Goal: Information Seeking & Learning: Check status

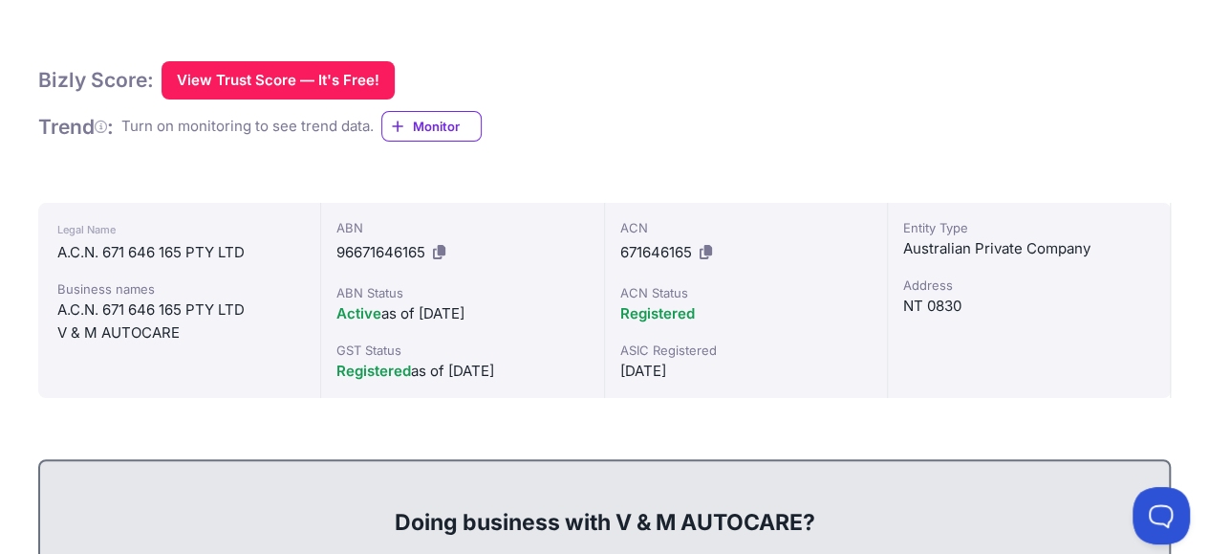
scroll to position [346, 0]
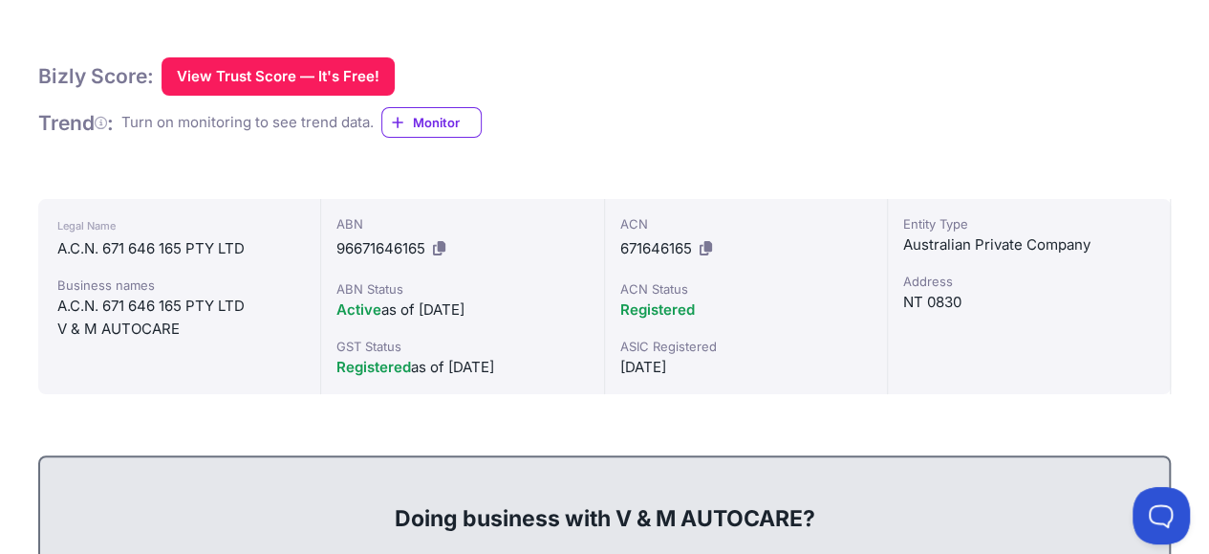
drag, startPoint x: 1217, startPoint y: 76, endPoint x: 1193, endPoint y: 127, distance: 56.0
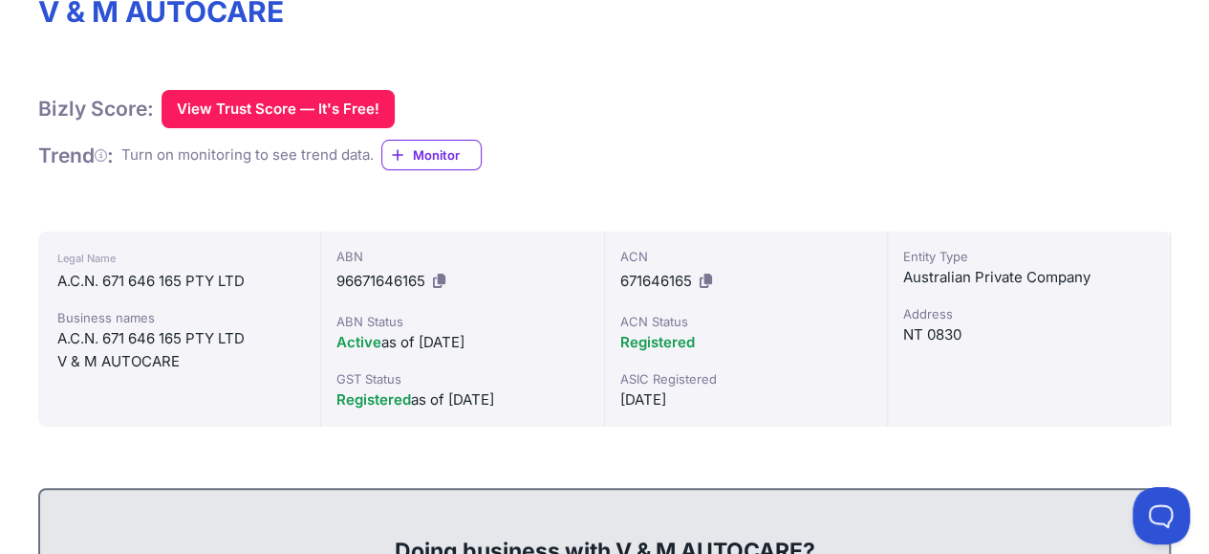
scroll to position [211, 0]
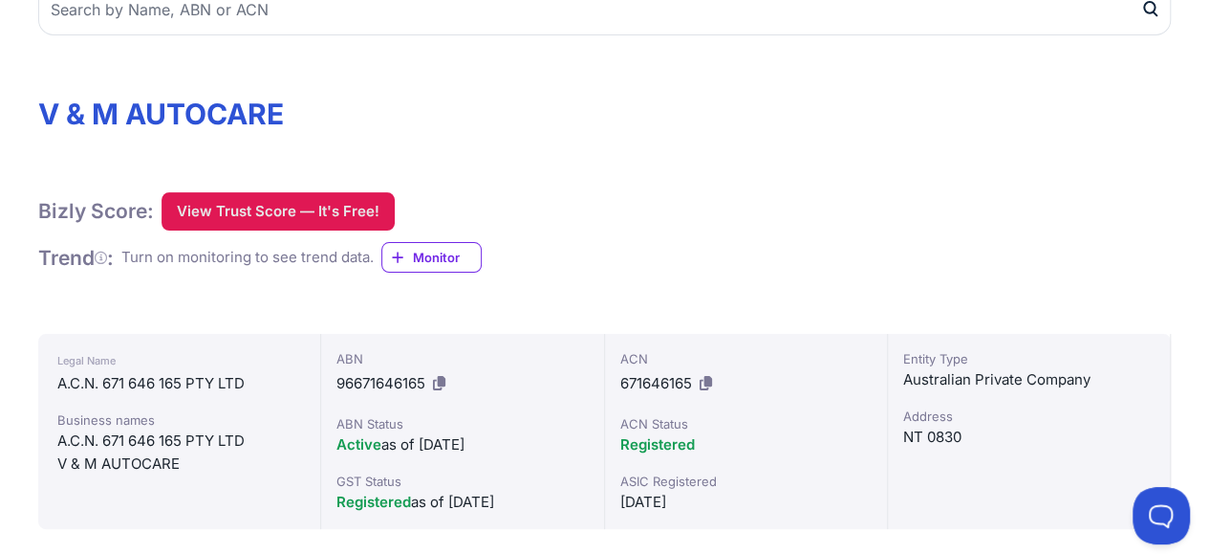
click at [256, 215] on button "View Trust Score — It's Free!" at bounding box center [278, 211] width 233 height 38
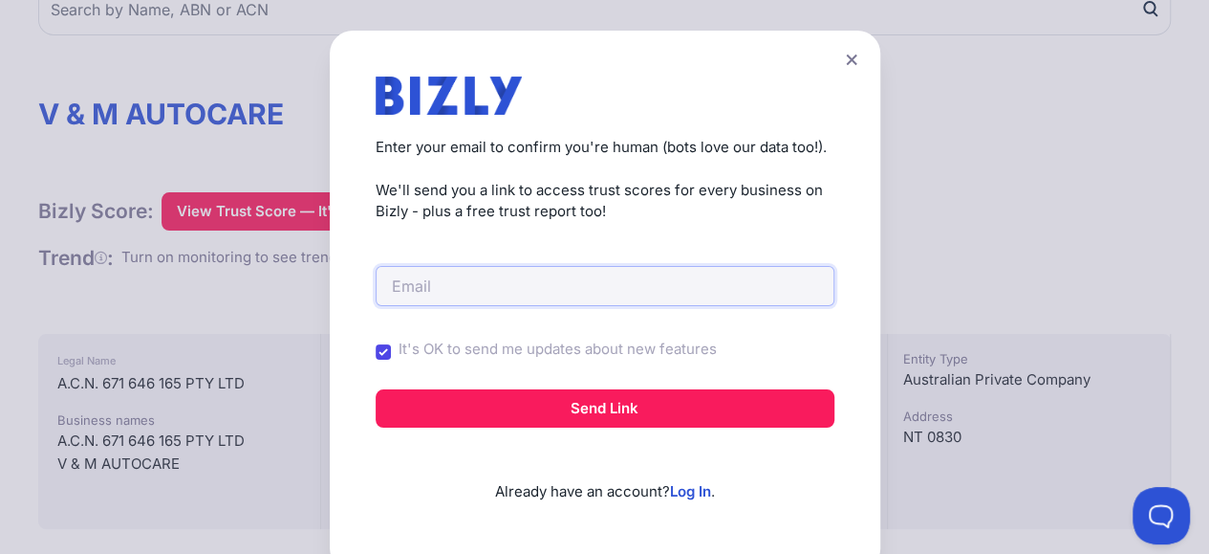
click at [415, 287] on input "email" at bounding box center [605, 286] width 459 height 40
type input "[EMAIL_ADDRESS][DOMAIN_NAME]"
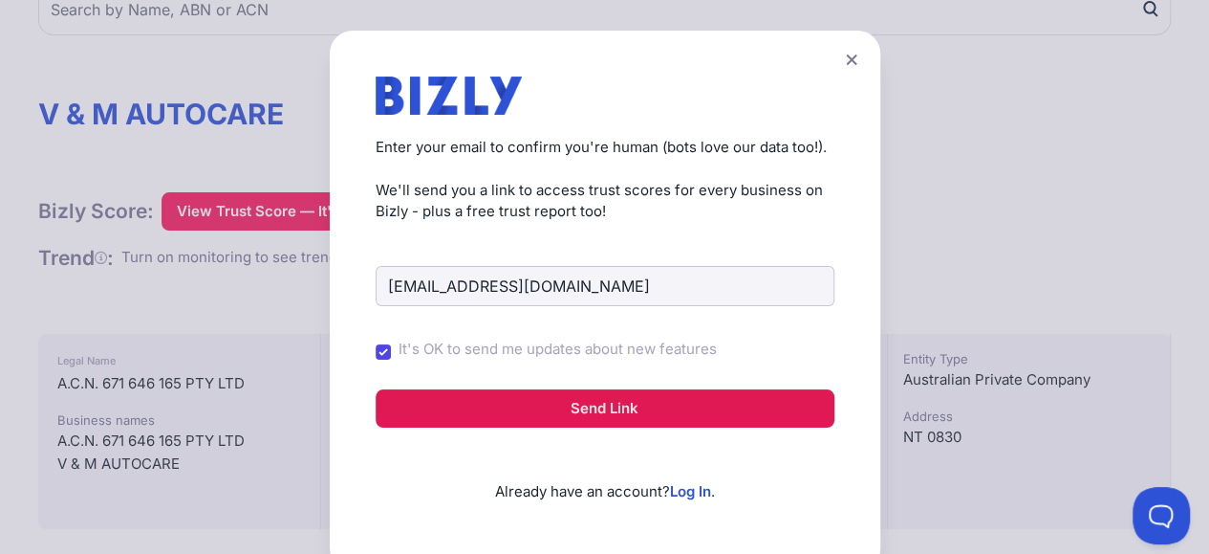
click at [600, 412] on button "Send Link" at bounding box center [605, 408] width 459 height 38
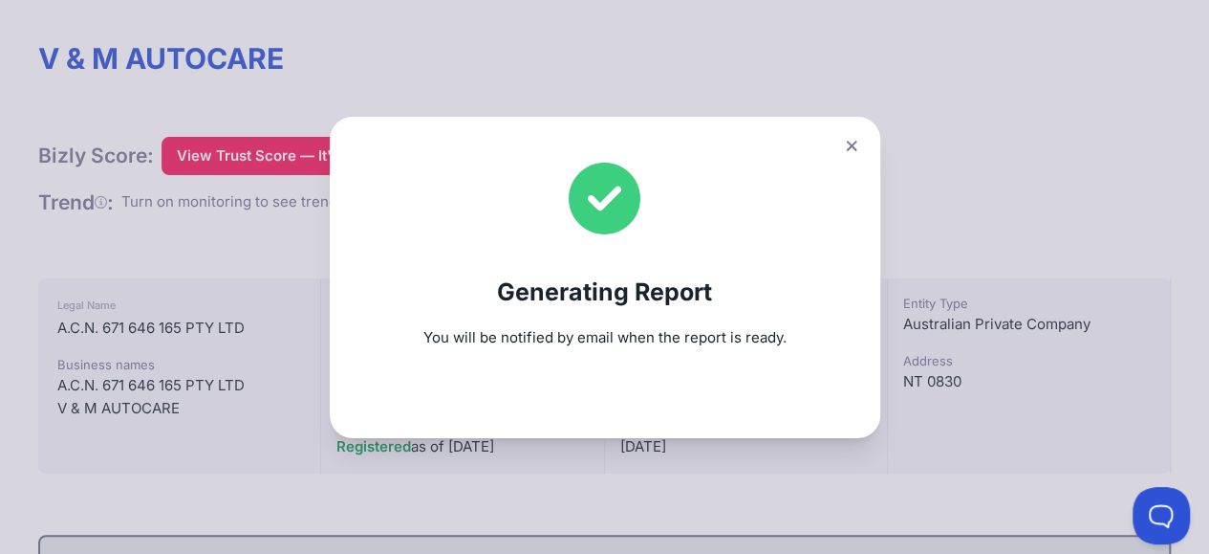
scroll to position [311, 0]
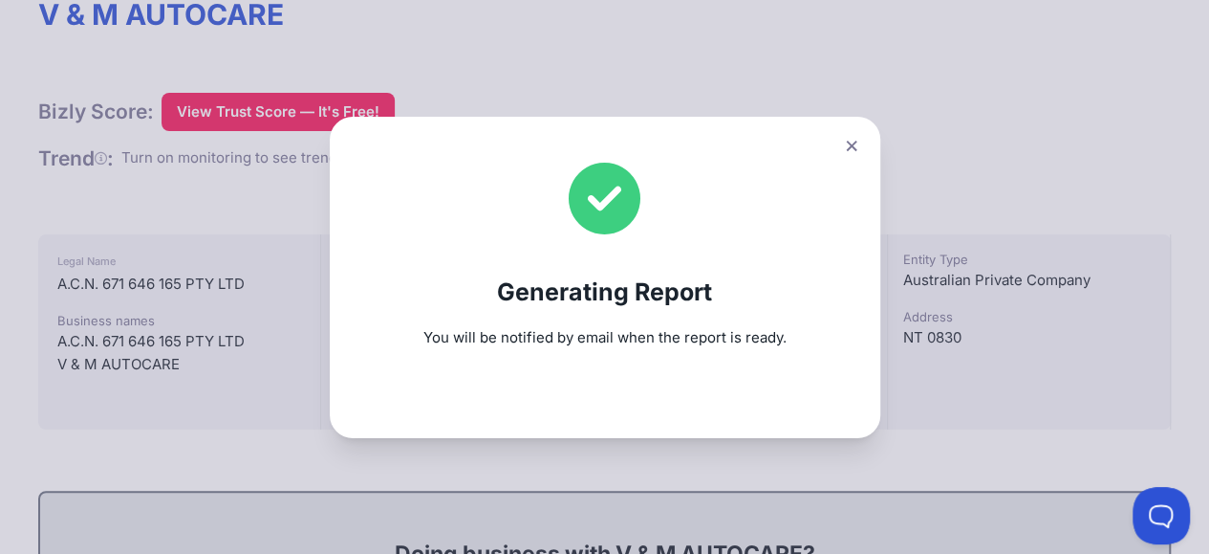
click at [858, 149] on icon at bounding box center [851, 146] width 11 height 12
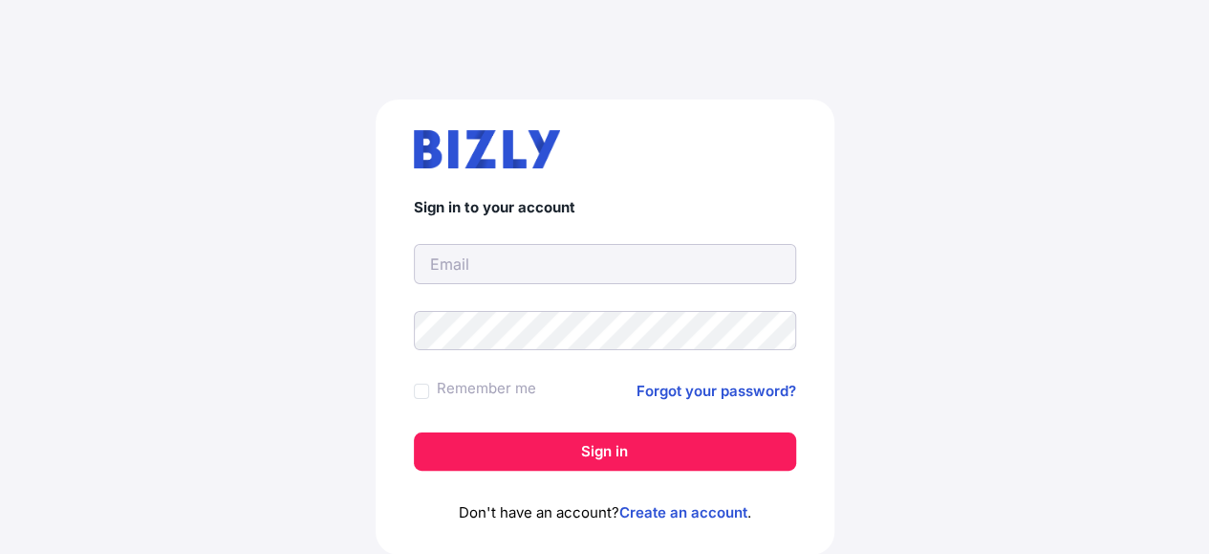
click at [515, 254] on input "text" at bounding box center [605, 264] width 382 height 40
click at [496, 254] on input "text" at bounding box center [605, 264] width 382 height 40
type input "[EMAIL_ADDRESS][DOMAIN_NAME]"
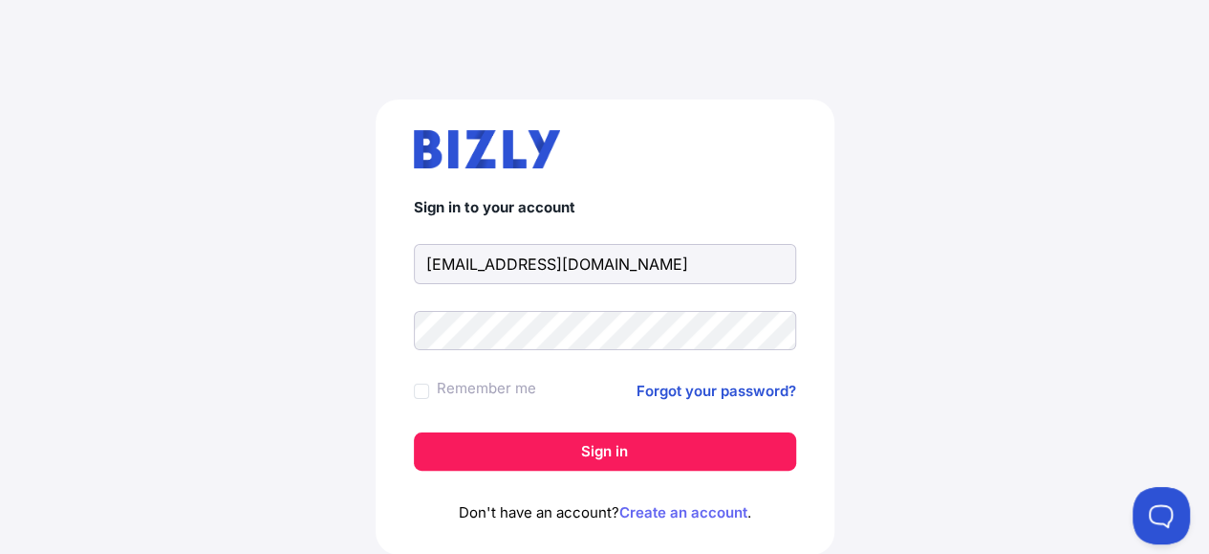
click at [692, 515] on link "Create an account" at bounding box center [684, 512] width 128 height 18
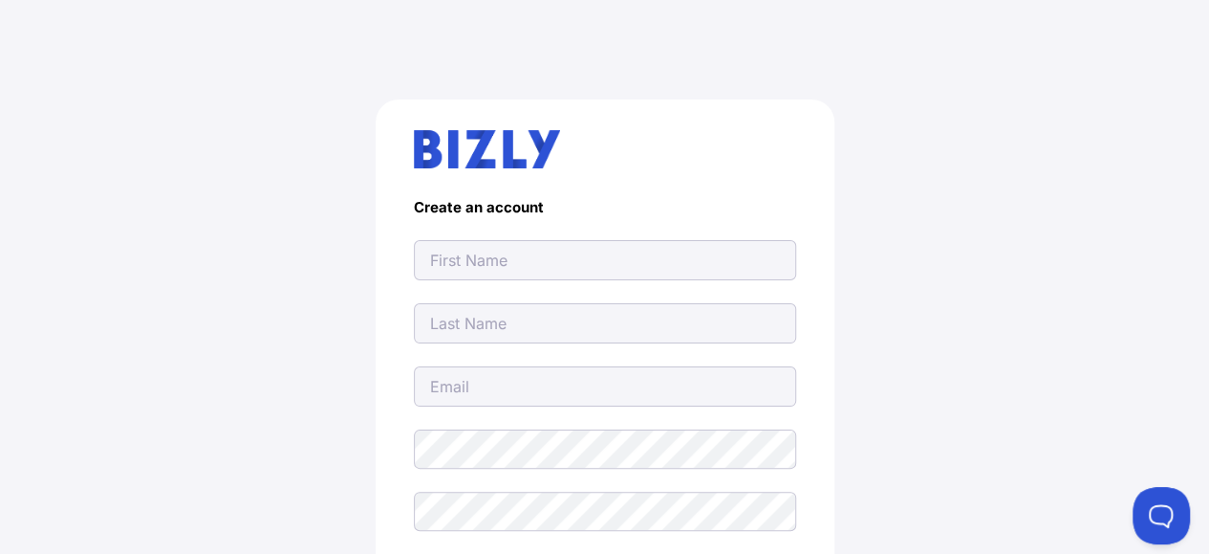
click at [503, 268] on input "text" at bounding box center [605, 260] width 382 height 40
type input "[EMAIL_ADDRESS][DOMAIN_NAME]"
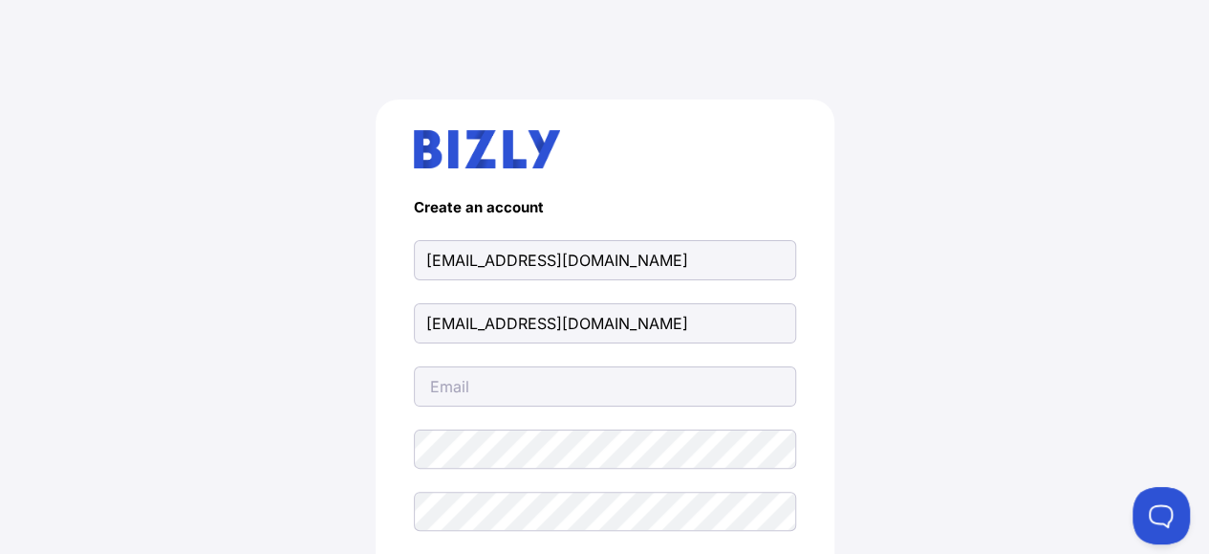
type input "[EMAIL_ADDRESS][DOMAIN_NAME]"
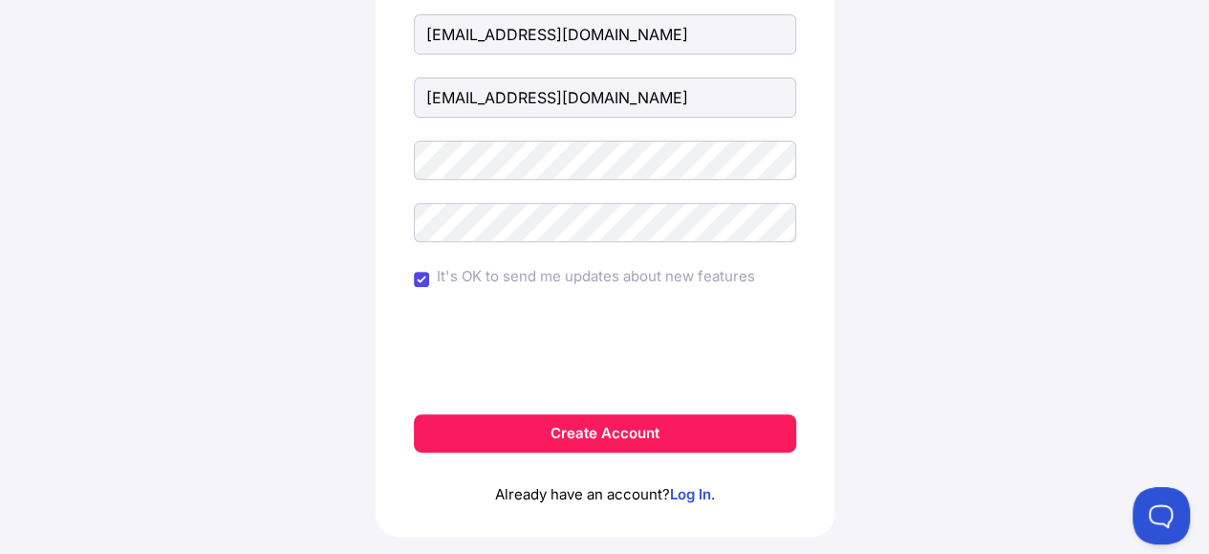
scroll to position [292, 0]
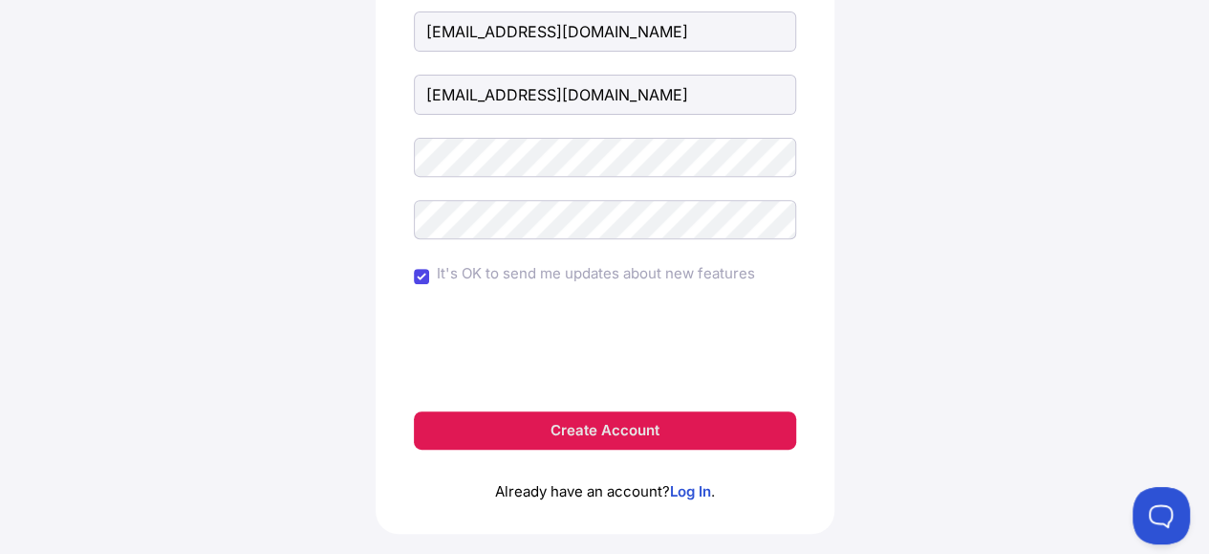
click at [669, 430] on button "Create Account" at bounding box center [605, 430] width 382 height 38
click at [671, 427] on button "Create Account" at bounding box center [605, 430] width 382 height 38
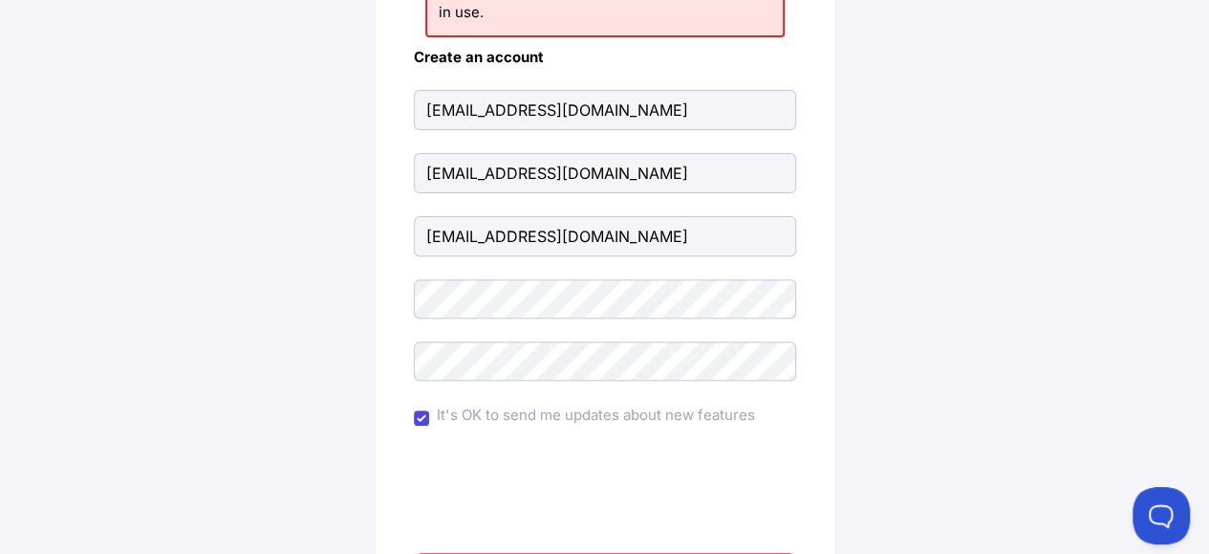
scroll to position [235, 0]
click at [868, 346] on div "Unsuccessful registration. This email is already in use. Create an account paul…" at bounding box center [604, 276] width 1133 height 917
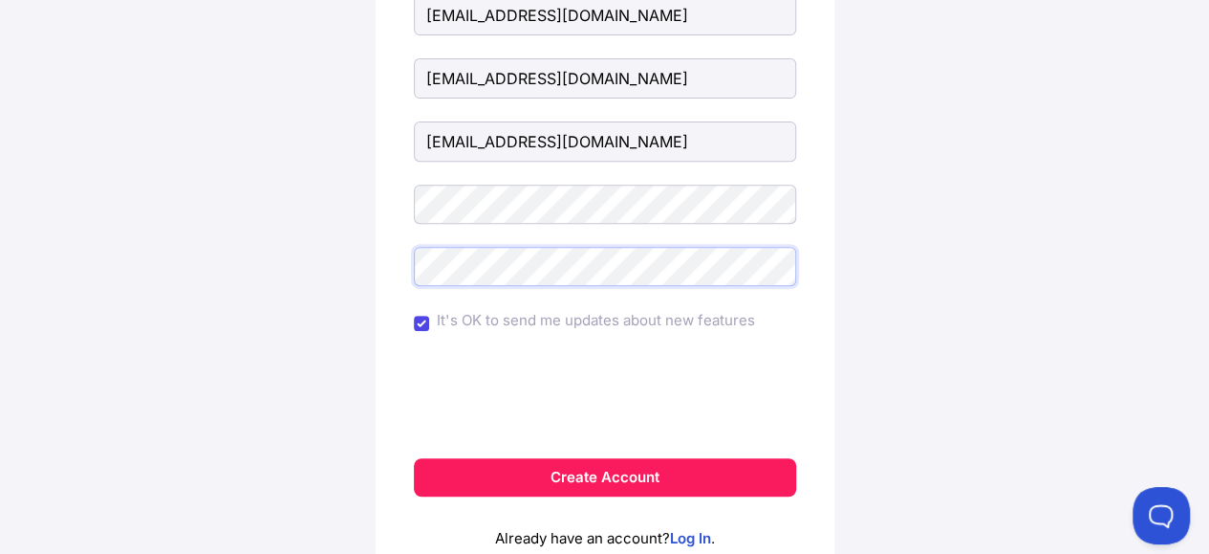
scroll to position [296, 0]
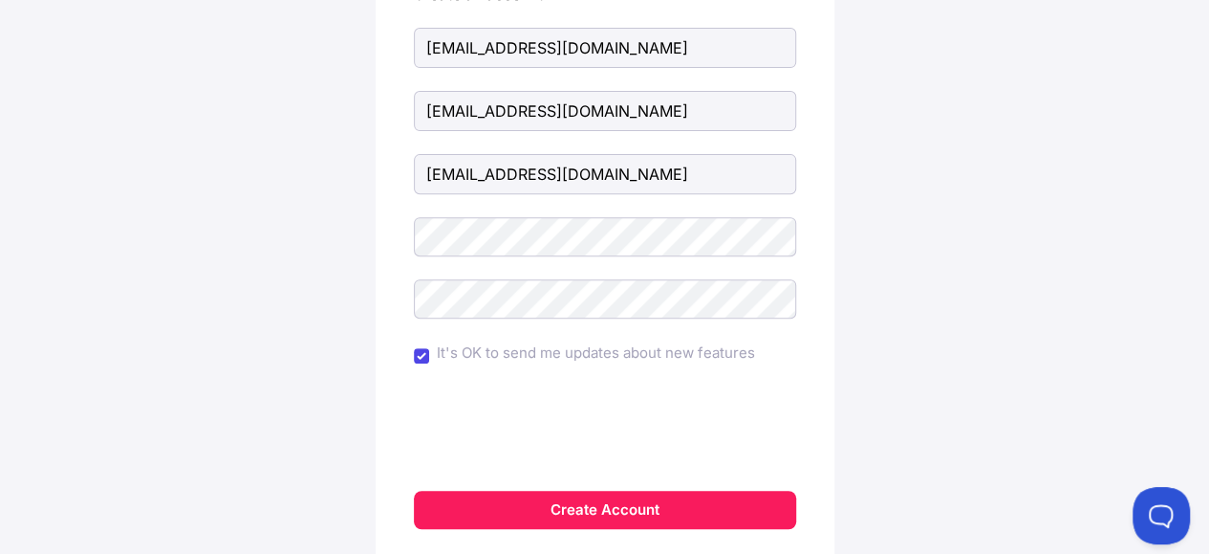
drag, startPoint x: 580, startPoint y: 275, endPoint x: 968, endPoint y: 339, distance: 392.5
click at [968, 339] on div "Unsuccessful registration. This email is already in use. Create an account paul…" at bounding box center [604, 215] width 1133 height 917
drag, startPoint x: 587, startPoint y: 254, endPoint x: 848, endPoint y: 259, distance: 261.0
click at [848, 259] on div "Unsuccessful registration. This email is already in use. Create an account paul…" at bounding box center [604, 215] width 1133 height 917
drag, startPoint x: 799, startPoint y: 251, endPoint x: 883, endPoint y: 189, distance: 104.6
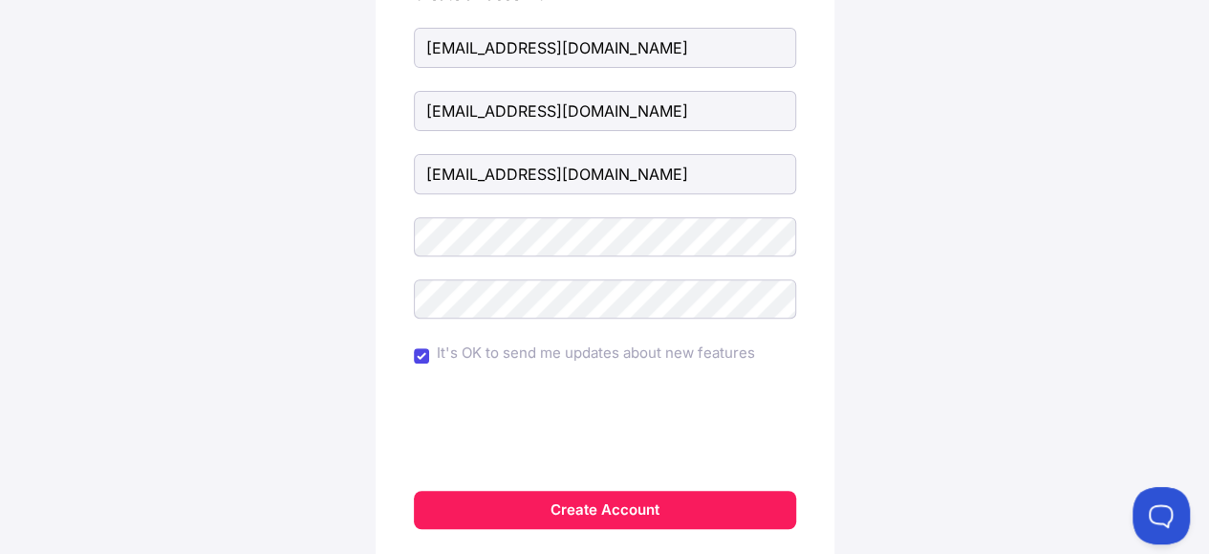
click at [883, 189] on div "Unsuccessful registration. This email is already in use. Create an account paul…" at bounding box center [604, 215] width 1133 height 917
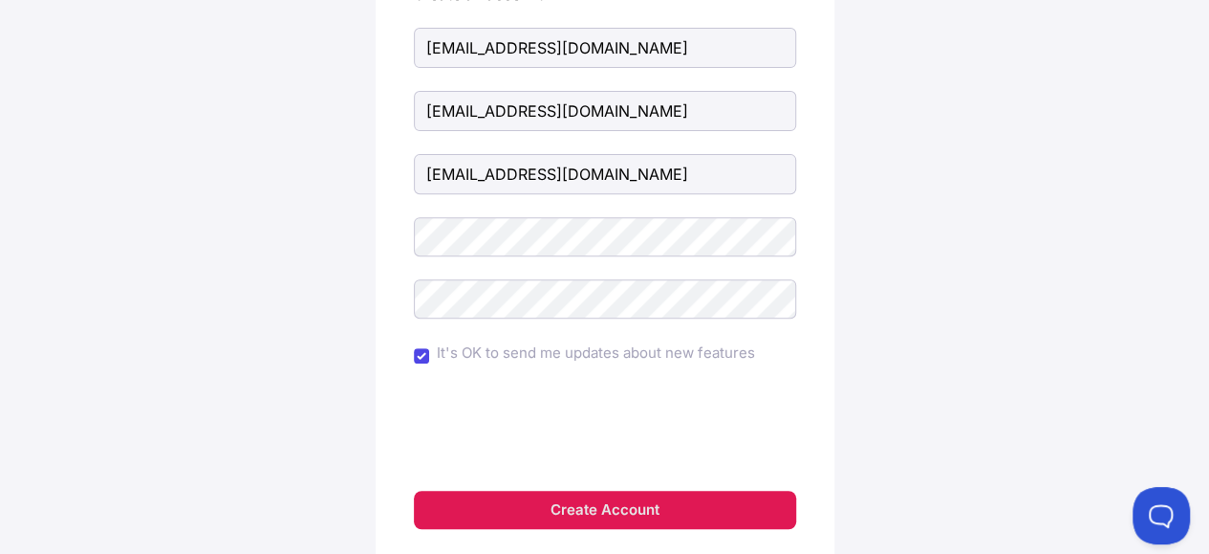
click at [555, 515] on button "Create Account" at bounding box center [605, 509] width 382 height 38
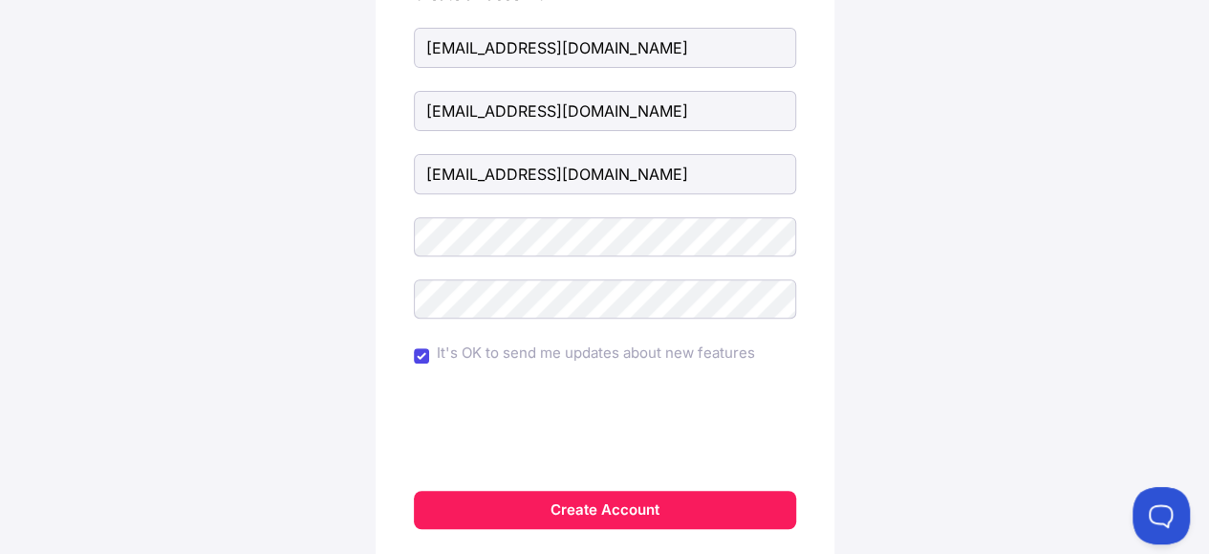
drag, startPoint x: 563, startPoint y: 257, endPoint x: 1003, endPoint y: 304, distance: 442.3
click at [1003, 304] on div "Unsuccessful registration. This email is already in use. Create an account paul…" at bounding box center [604, 215] width 1133 height 917
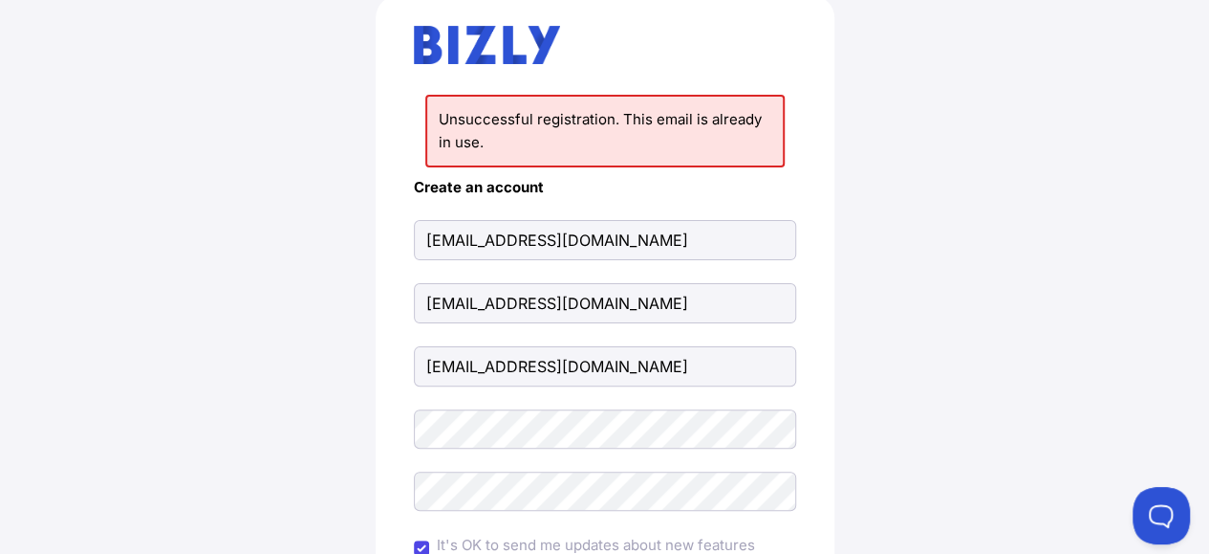
scroll to position [118, 0]
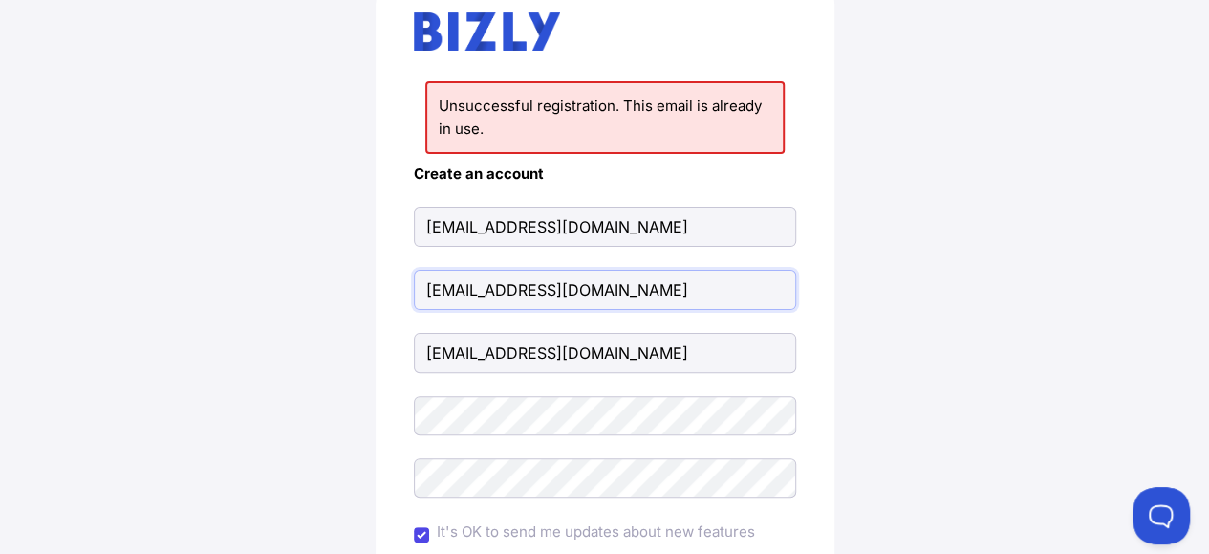
click at [672, 284] on input "[EMAIL_ADDRESS][DOMAIN_NAME]" at bounding box center [605, 290] width 382 height 40
type input "p"
click at [618, 354] on input "[EMAIL_ADDRESS][DOMAIN_NAME]" at bounding box center [605, 353] width 382 height 40
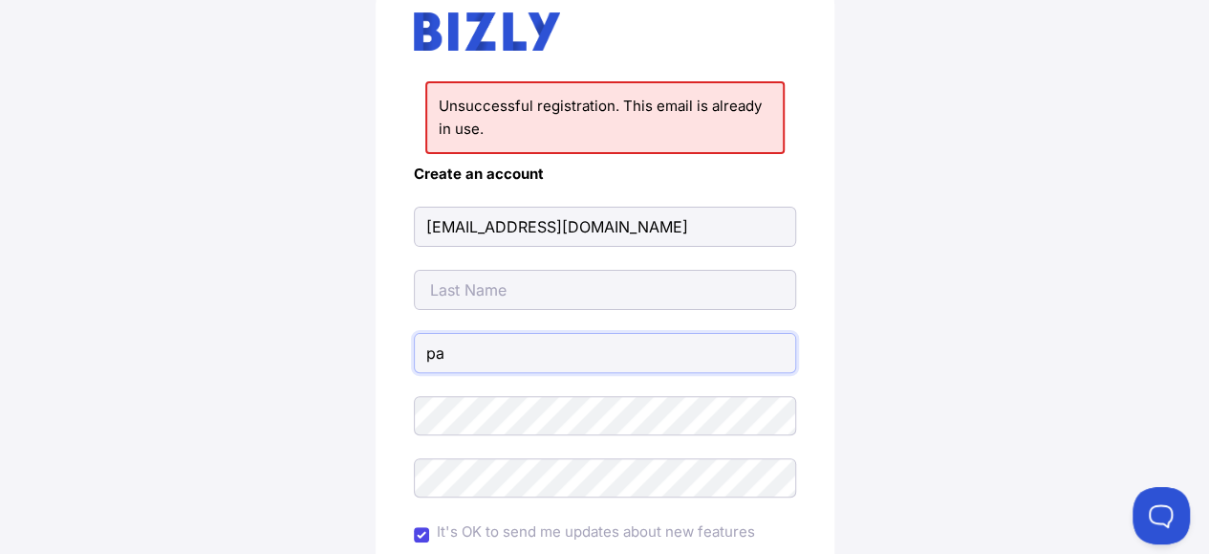
type input "p"
click at [528, 362] on input "email" at bounding box center [605, 353] width 382 height 40
click at [591, 225] on input "[EMAIL_ADDRESS][DOMAIN_NAME]" at bounding box center [605, 227] width 382 height 40
type input "paul"
click at [467, 282] on input "text" at bounding box center [605, 290] width 382 height 40
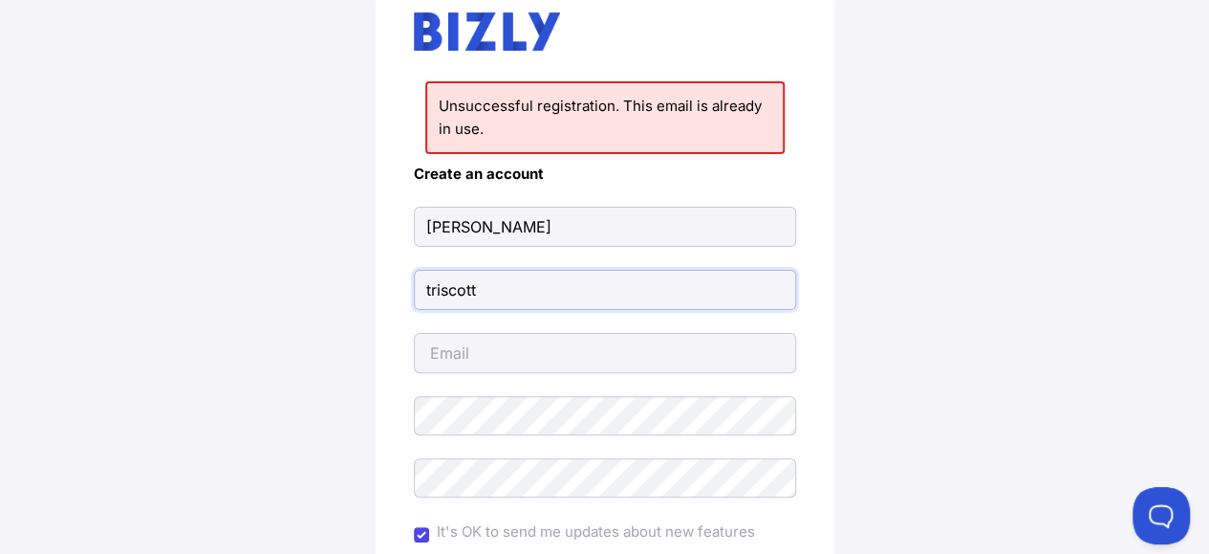
type input "triscott"
click at [434, 349] on input "email" at bounding box center [605, 353] width 382 height 40
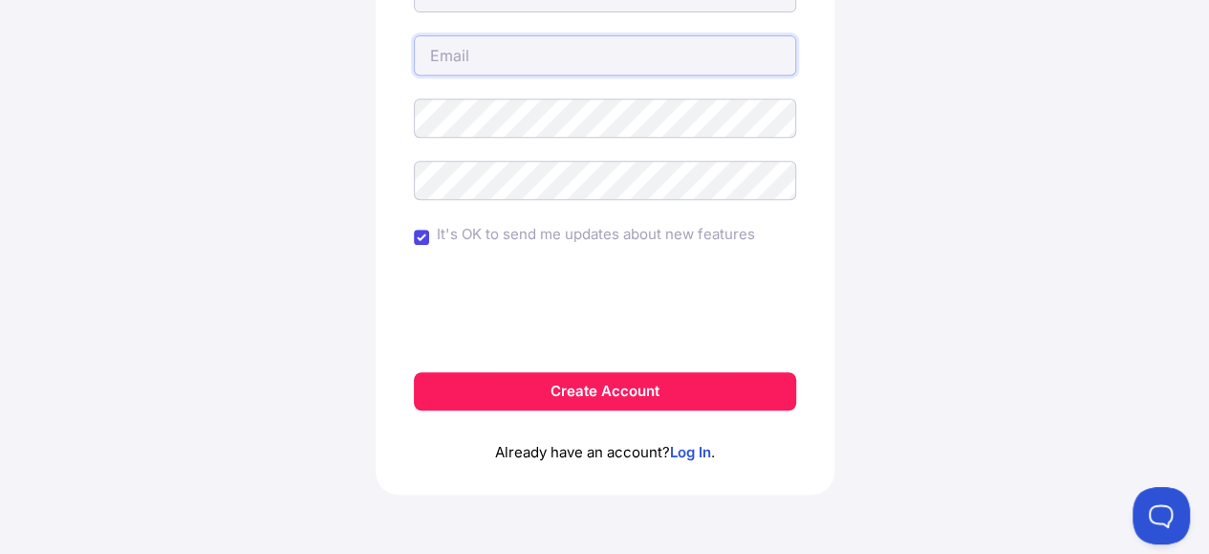
click at [482, 61] on input "email" at bounding box center [605, 55] width 382 height 40
type input "[EMAIL_ADDRESS][DOMAIN_NAME]"
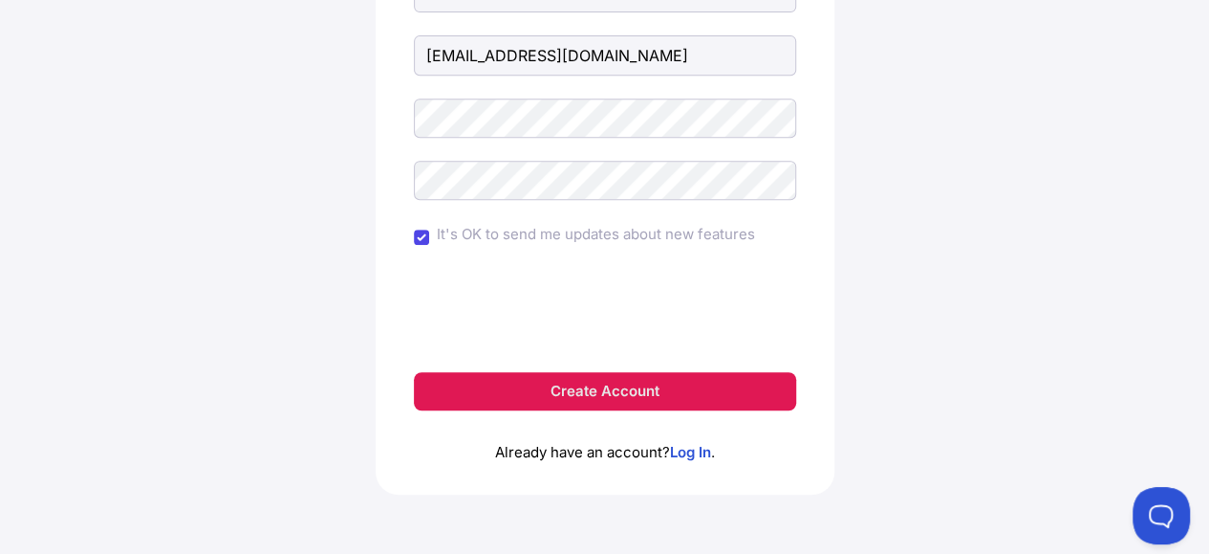
click at [555, 389] on button "Create Account" at bounding box center [605, 391] width 382 height 38
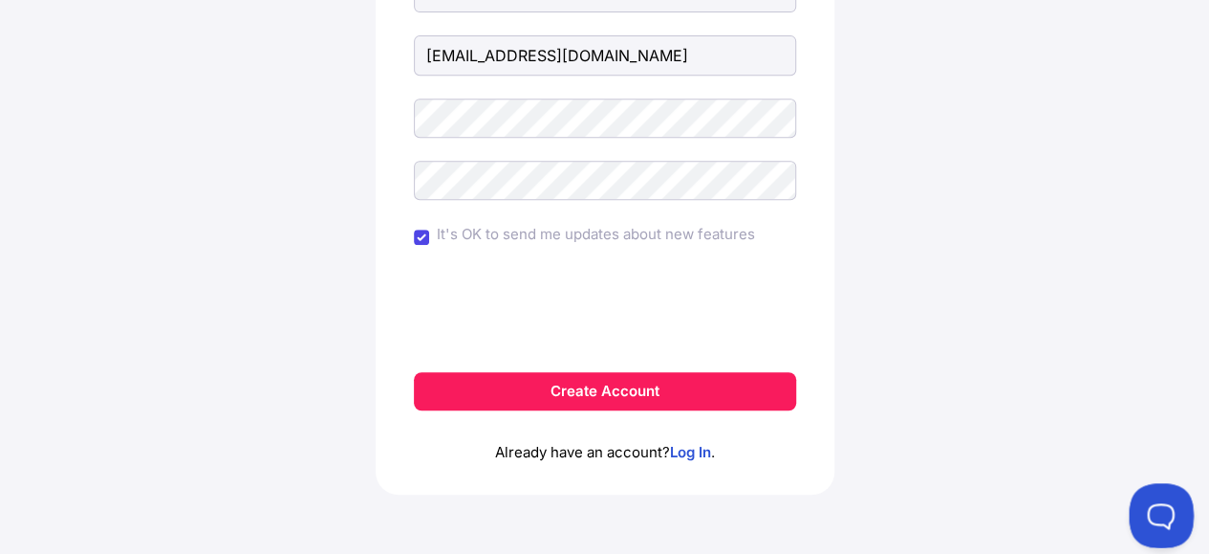
click at [1155, 505] on button at bounding box center [1157, 511] width 57 height 57
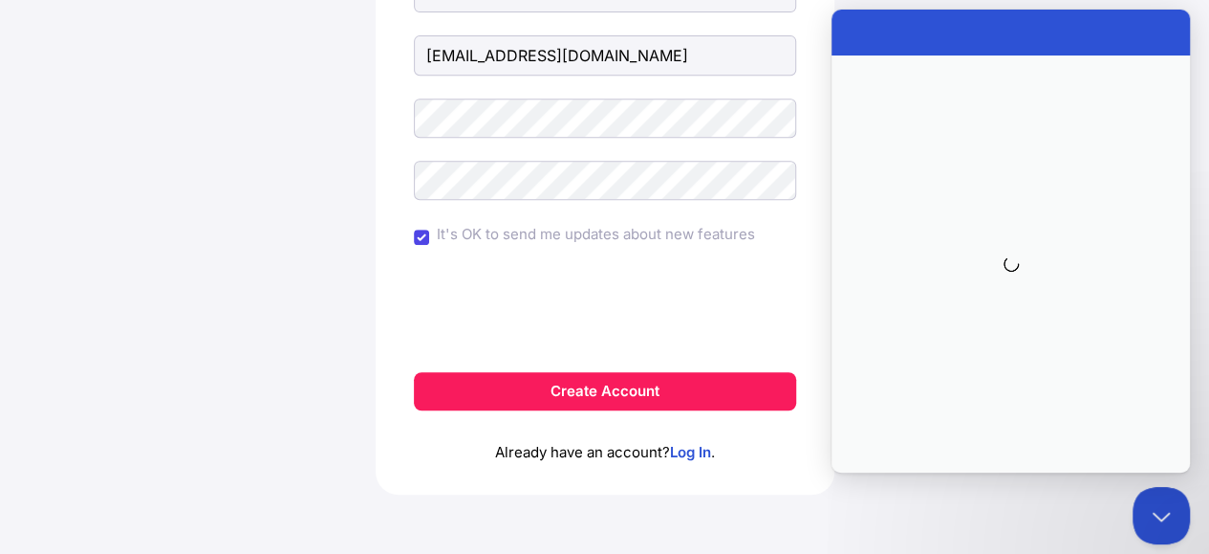
scroll to position [0, 0]
click at [1160, 511] on button "Close Beacon popover" at bounding box center [1161, 515] width 57 height 57
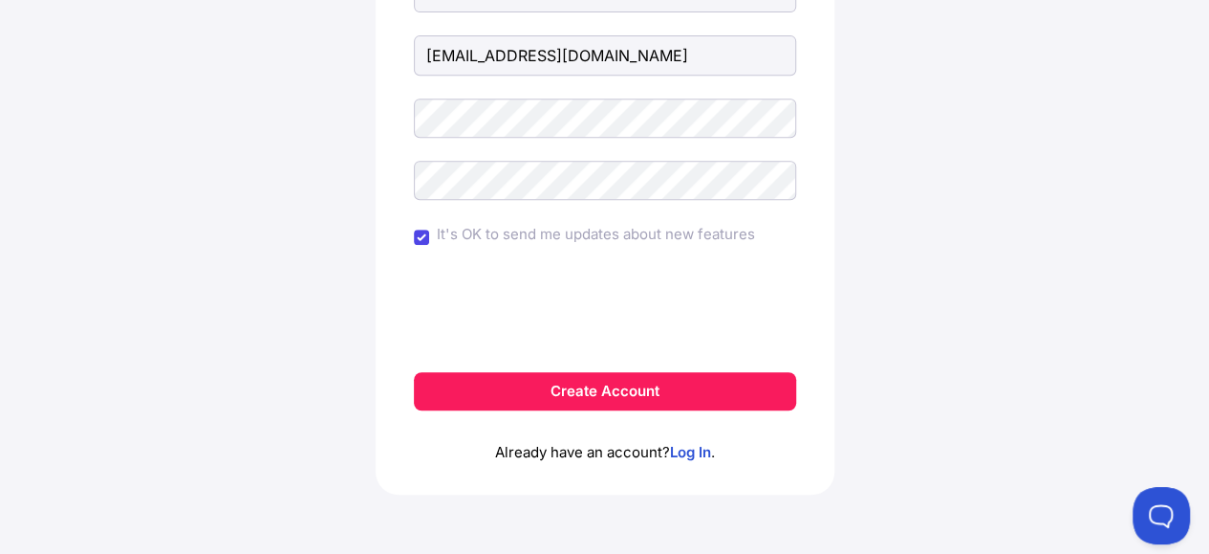
click at [1160, 511] on button "Open Beacon popover" at bounding box center [1161, 515] width 57 height 57
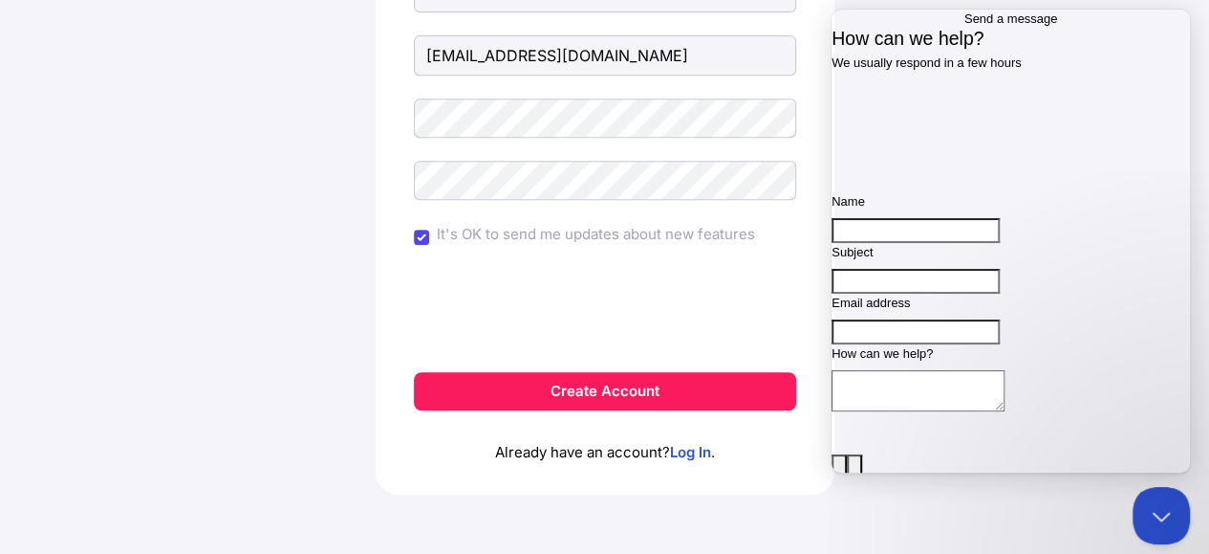
click at [993, 497] on div "Unsuccessful registration. This email is already in use. Create an account paul…" at bounding box center [604, 97] width 1133 height 917
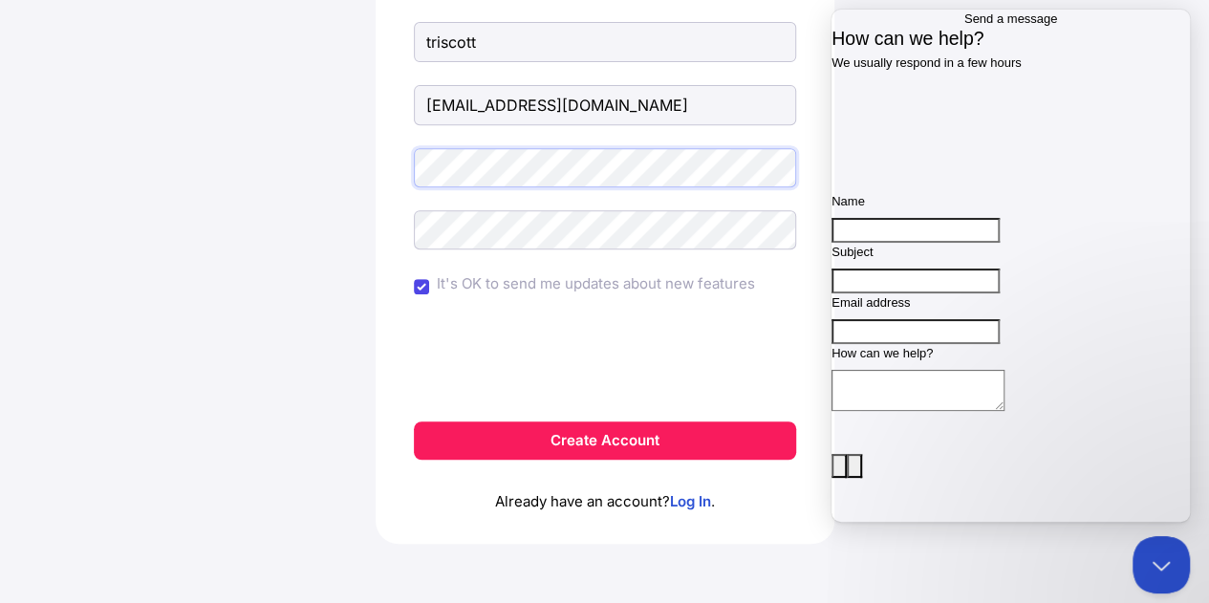
click at [407, 163] on div "Unsuccessful registration. This email is already in use. Create an account paul…" at bounding box center [605, 139] width 459 height 810
drag, startPoint x: 407, startPoint y: 163, endPoint x: 757, endPoint y: 267, distance: 364.8
click at [757, 267] on form "Create an account paul triscott paultriscott@gmail.com It's OK to send me updat…" at bounding box center [605, 189] width 382 height 542
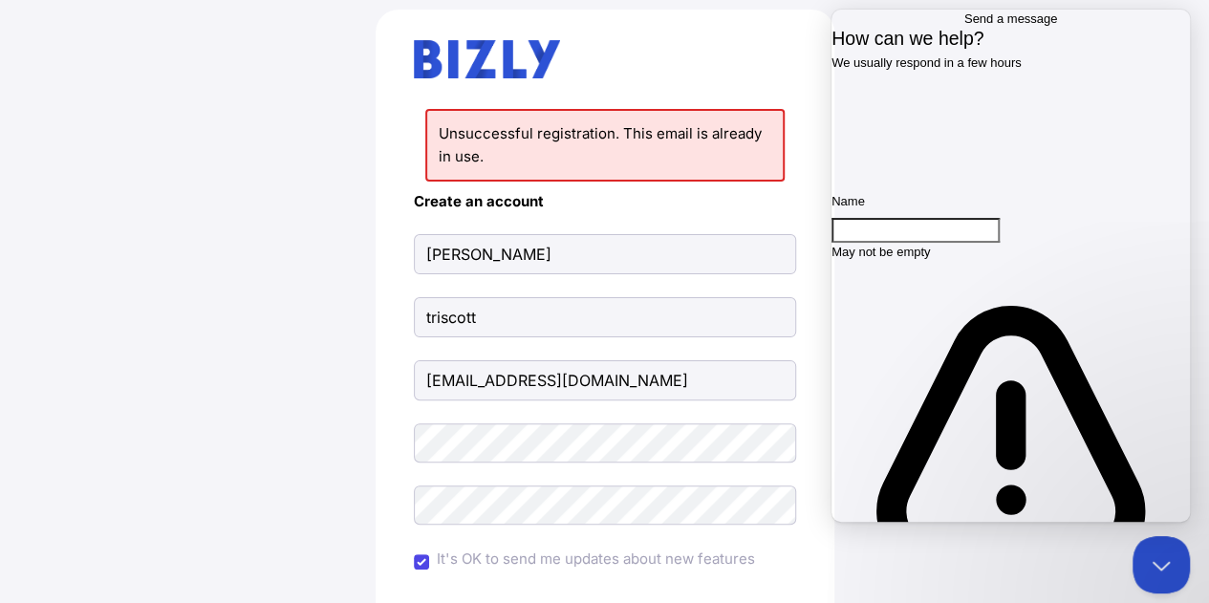
scroll to position [86, 0]
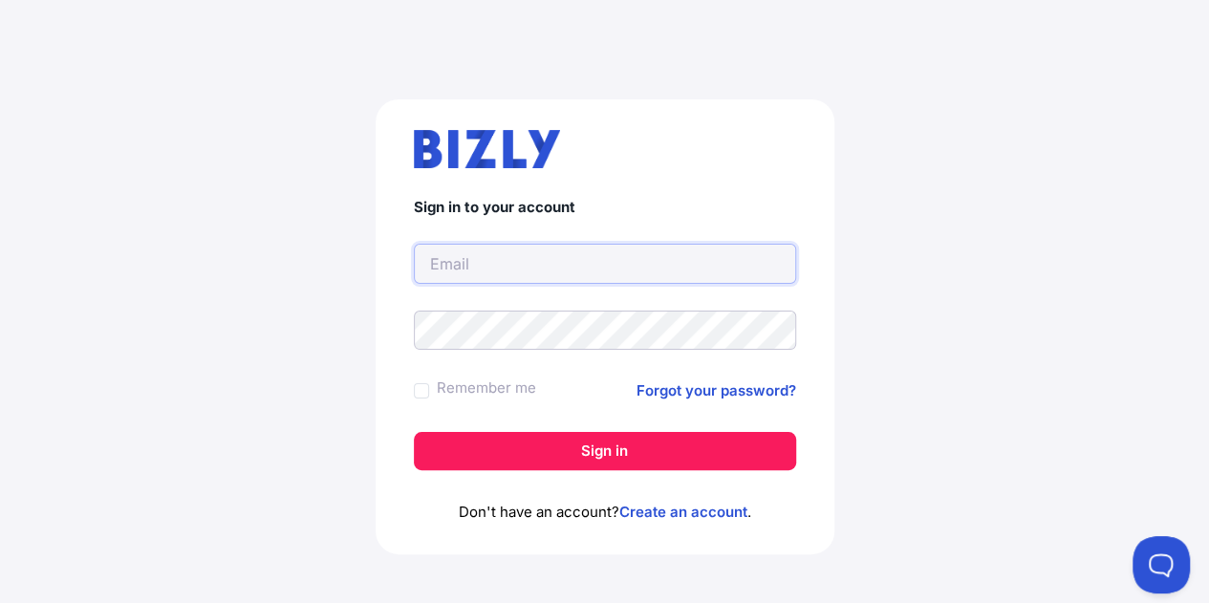
type input "[EMAIL_ADDRESS][DOMAIN_NAME]"
click at [497, 393] on label "Remember me" at bounding box center [486, 388] width 99 height 23
click at [429, 393] on input "Remember me" at bounding box center [421, 390] width 15 height 15
click at [459, 388] on label "Remember me" at bounding box center [486, 388] width 99 height 23
click at [429, 388] on input "Remember me" at bounding box center [421, 390] width 15 height 15
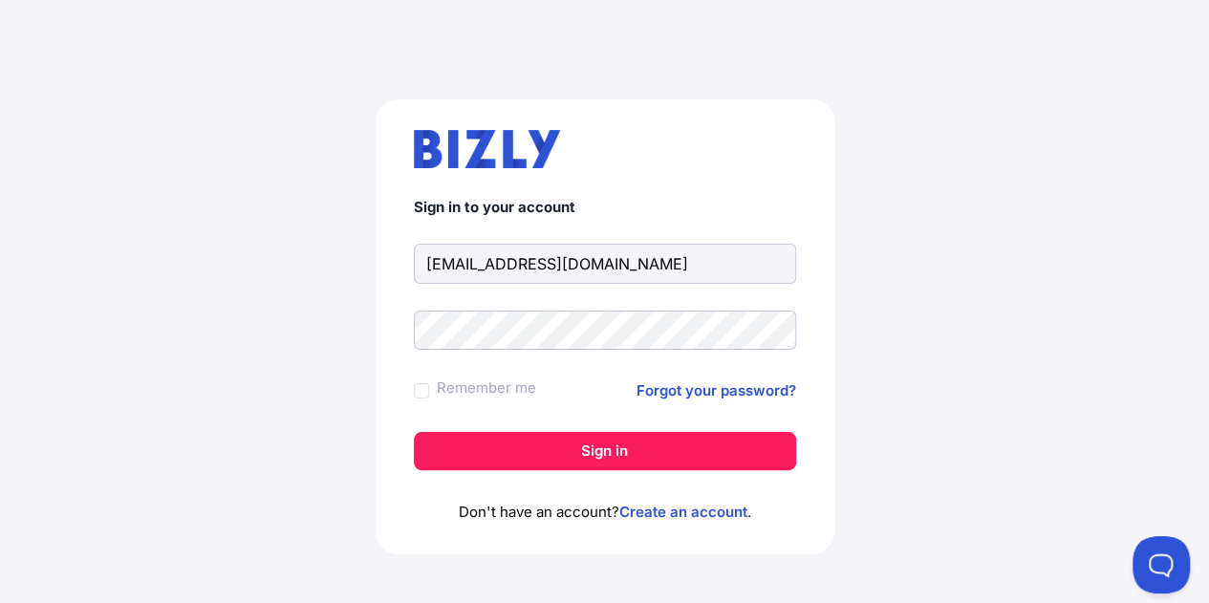
click at [428, 392] on div "Remember me" at bounding box center [475, 391] width 122 height 29
click at [434, 391] on div "Remember me" at bounding box center [475, 391] width 122 height 29
click at [445, 390] on label "Remember me" at bounding box center [486, 388] width 99 height 23
click at [429, 390] on input "Remember me" at bounding box center [421, 390] width 15 height 15
checkbox input "true"
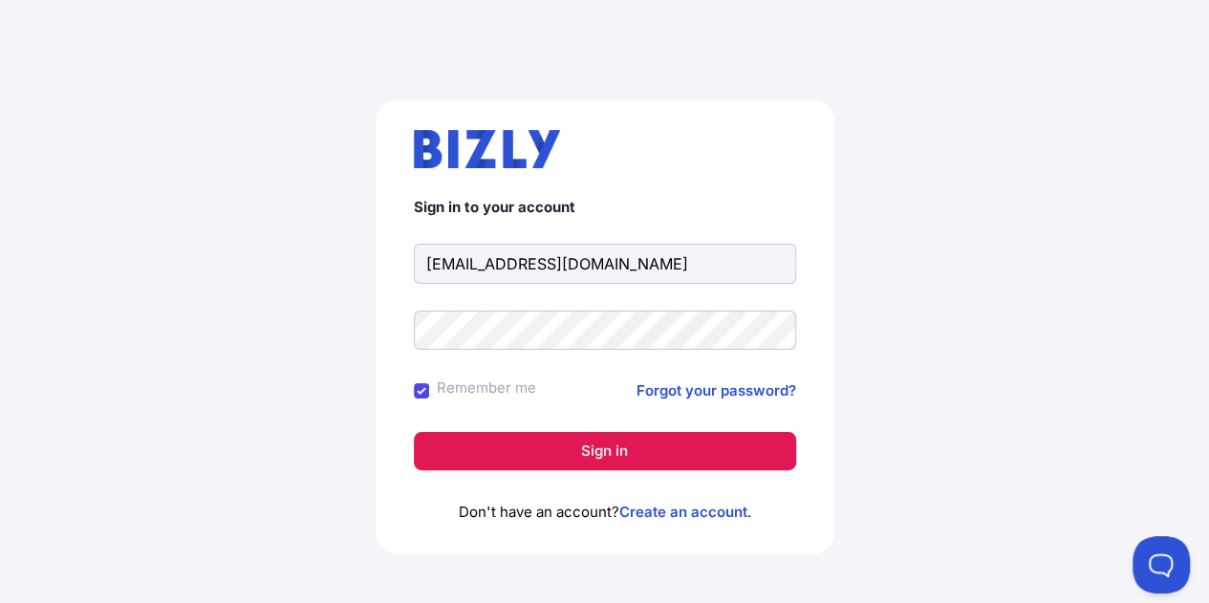
click at [545, 449] on button "Sign in" at bounding box center [605, 451] width 382 height 38
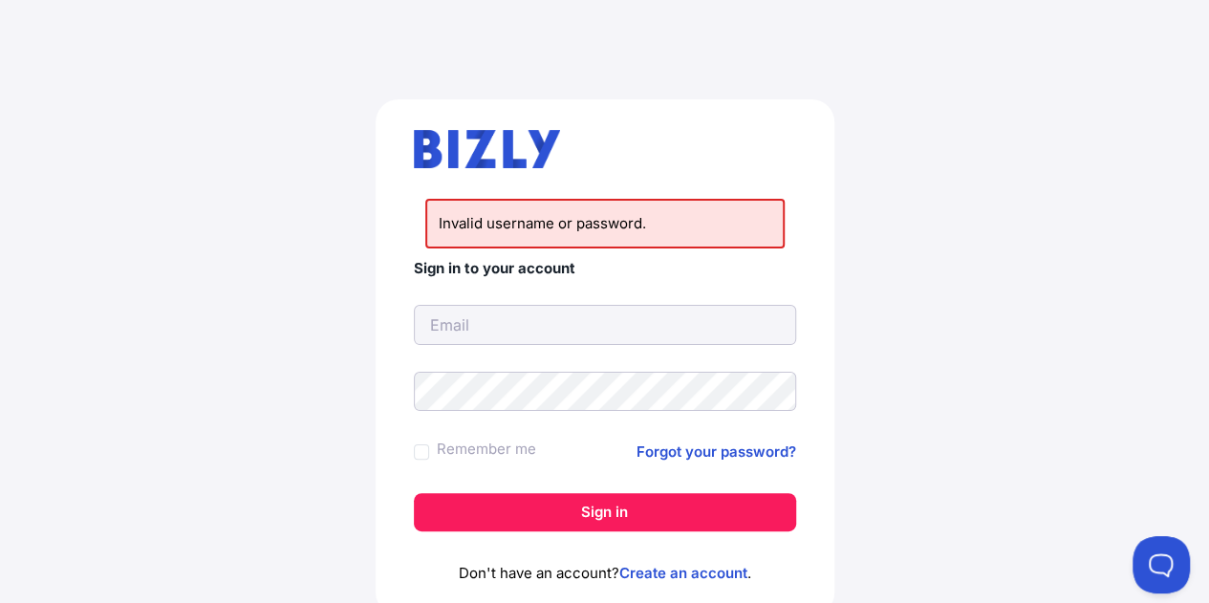
type input "[EMAIL_ADDRESS][DOMAIN_NAME]"
click at [504, 449] on label "Remember me" at bounding box center [486, 449] width 99 height 23
click at [429, 449] on input "Remember me" at bounding box center [421, 452] width 15 height 15
checkbox input "true"
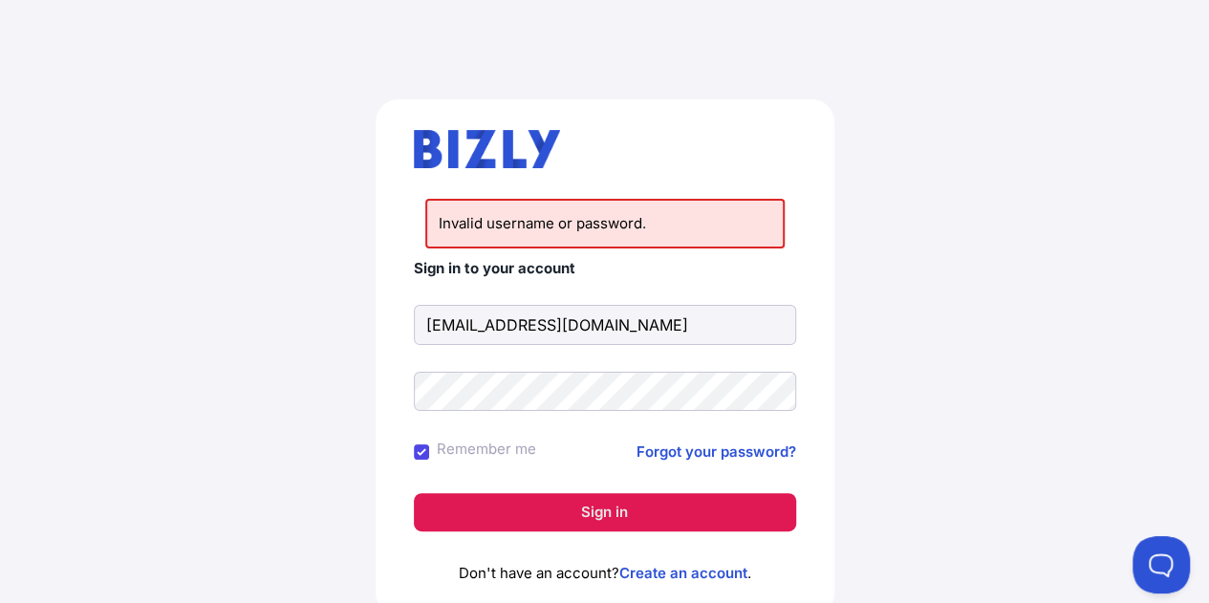
click at [596, 512] on button "Sign in" at bounding box center [605, 512] width 382 height 38
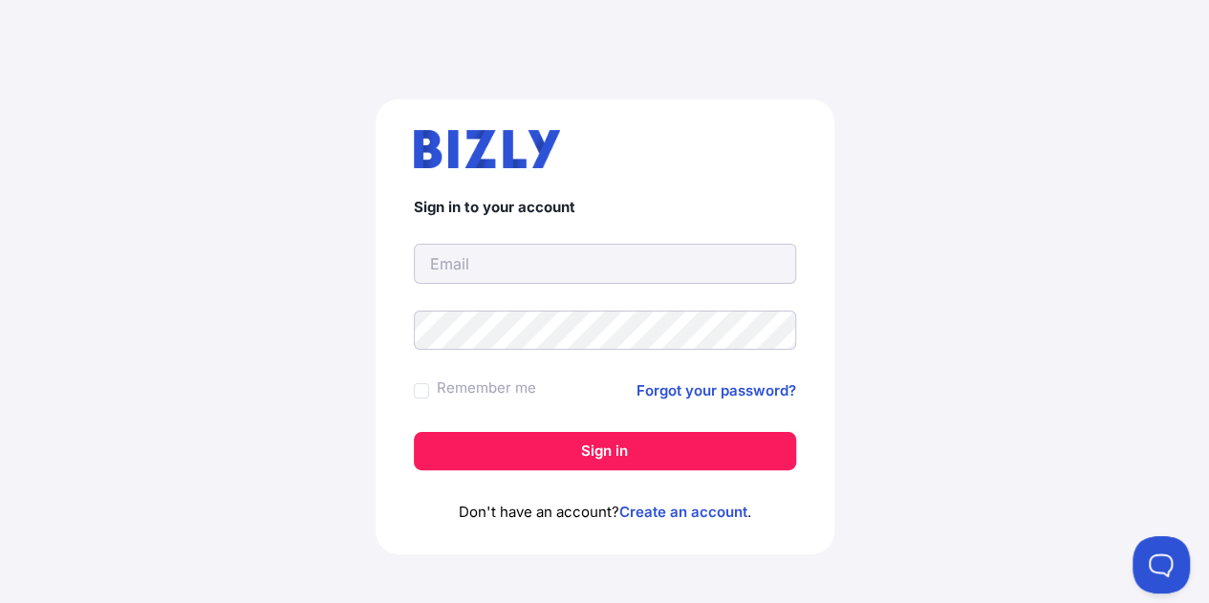
type input "[EMAIL_ADDRESS][DOMAIN_NAME]"
click at [509, 386] on label "Remember me" at bounding box center [486, 388] width 99 height 23
click at [429, 386] on input "Remember me" at bounding box center [421, 390] width 15 height 15
checkbox input "true"
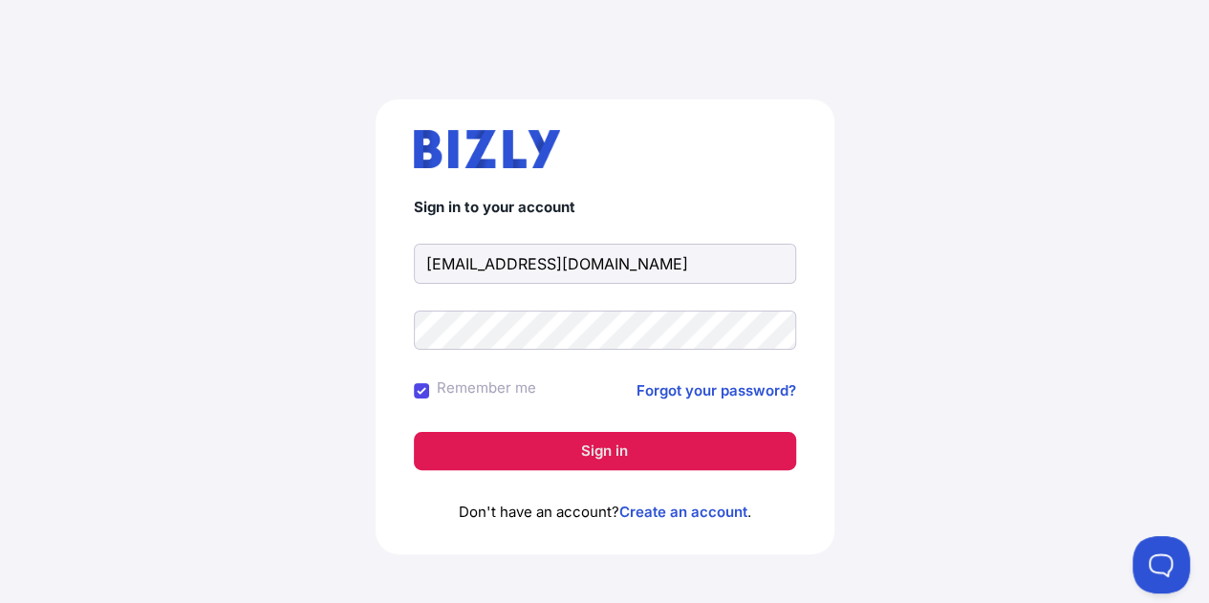
click at [593, 451] on button "Sign in" at bounding box center [605, 451] width 382 height 38
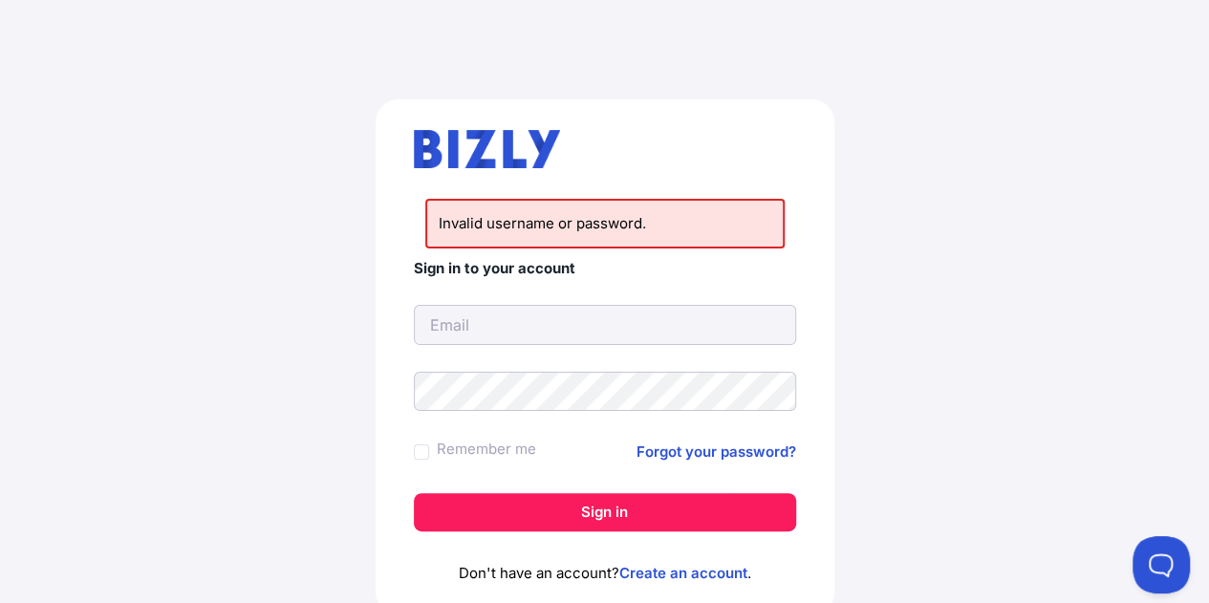
click at [640, 228] on li "Invalid username or password." at bounding box center [604, 224] width 359 height 50
click at [644, 226] on li "Invalid username or password." at bounding box center [604, 224] width 359 height 50
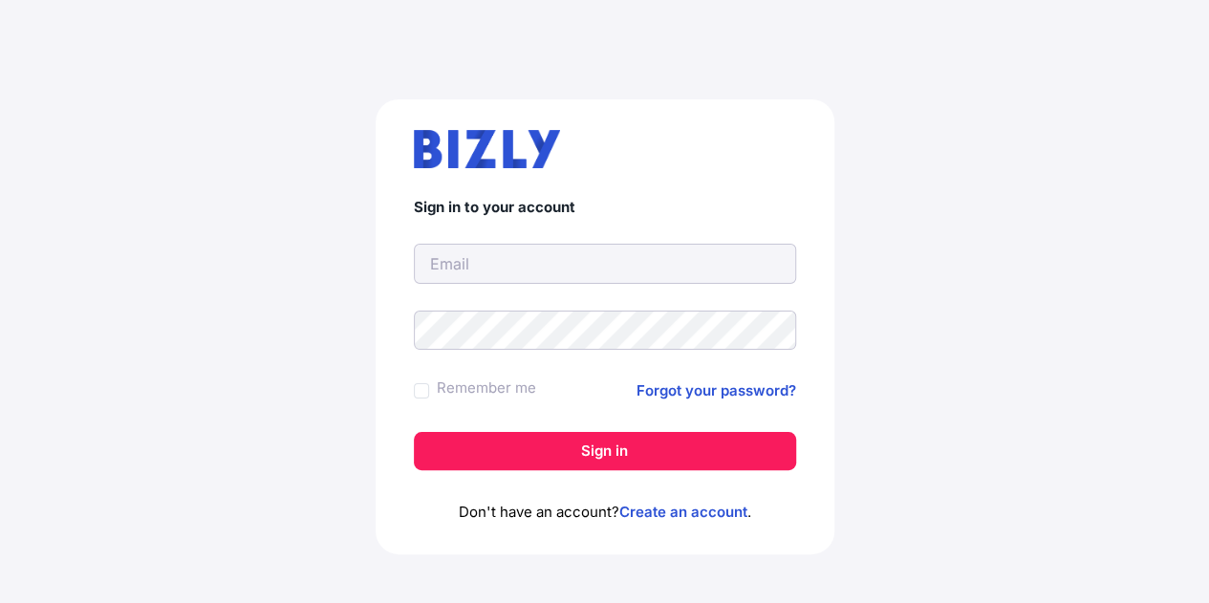
click at [465, 256] on input "text" at bounding box center [605, 264] width 382 height 40
type input "[EMAIL_ADDRESS][DOMAIN_NAME]"
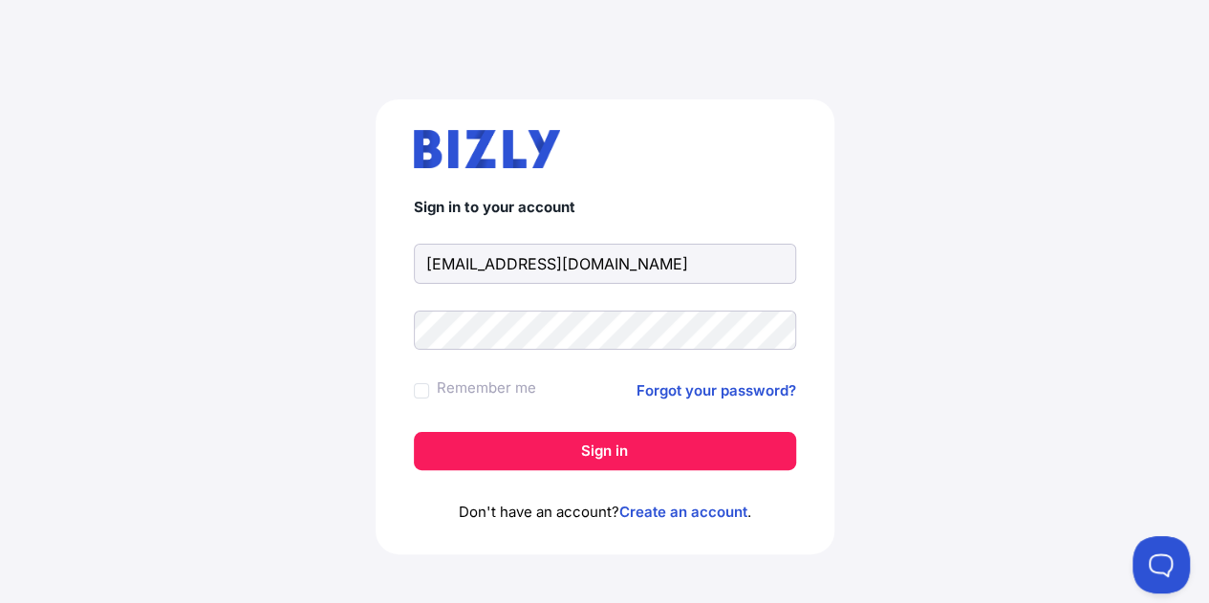
click at [432, 392] on div "Remember me" at bounding box center [475, 391] width 122 height 29
click at [465, 382] on label "Remember me" at bounding box center [486, 388] width 99 height 23
click at [429, 383] on input "Remember me" at bounding box center [421, 390] width 15 height 15
checkbox input "true"
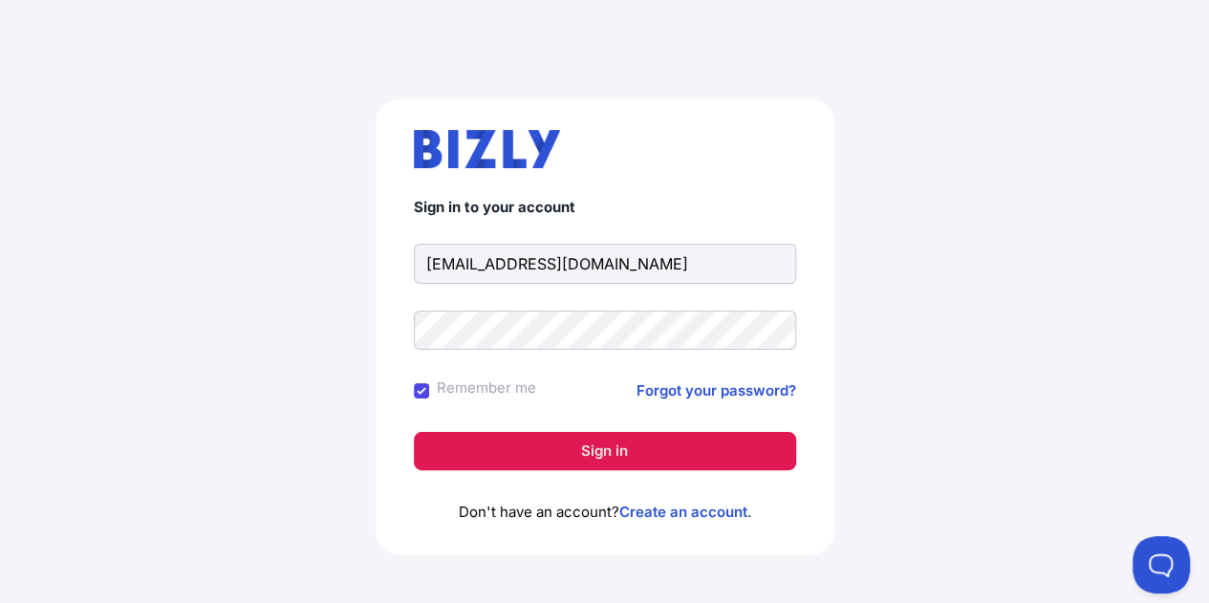
click at [596, 451] on button "Sign in" at bounding box center [605, 451] width 382 height 38
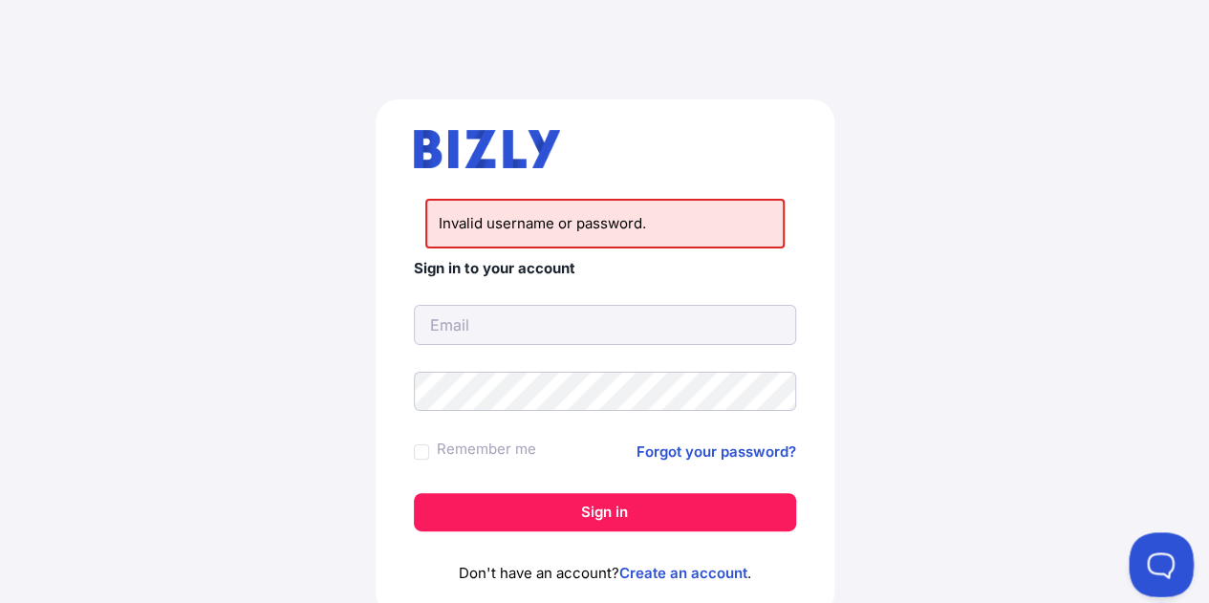
click at [1162, 561] on button at bounding box center [1157, 561] width 57 height 57
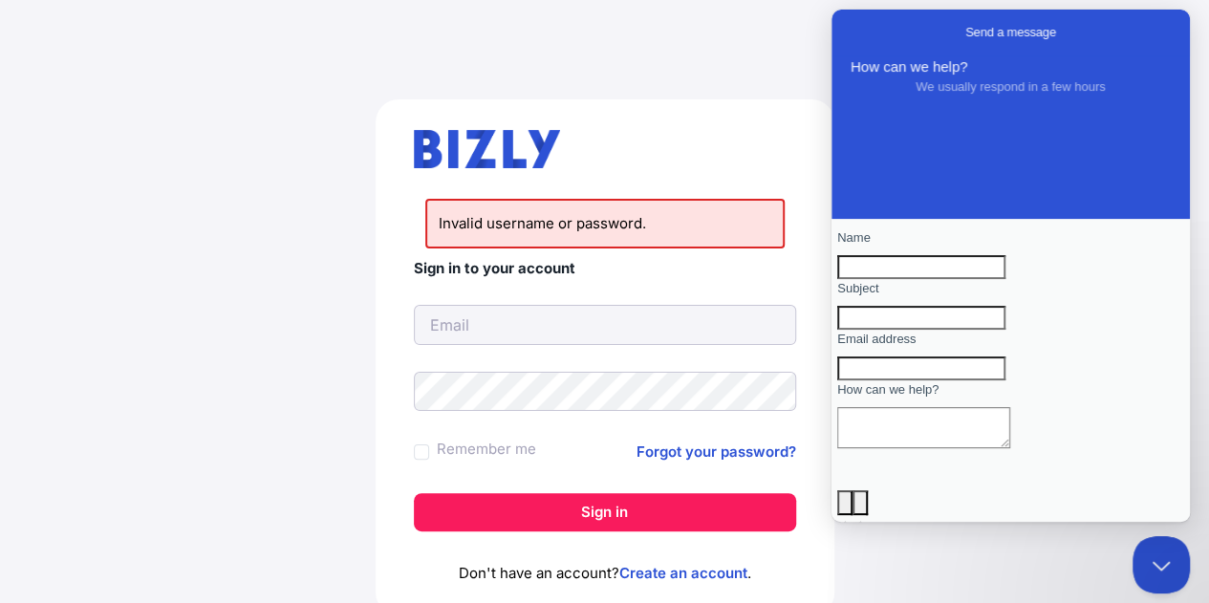
click at [917, 274] on input "Name" at bounding box center [921, 267] width 168 height 25
type input "paul triscott"
type input "paultriscott@gmail.com"
click at [919, 331] on input "Subject" at bounding box center [921, 318] width 168 height 25
type input "view report"
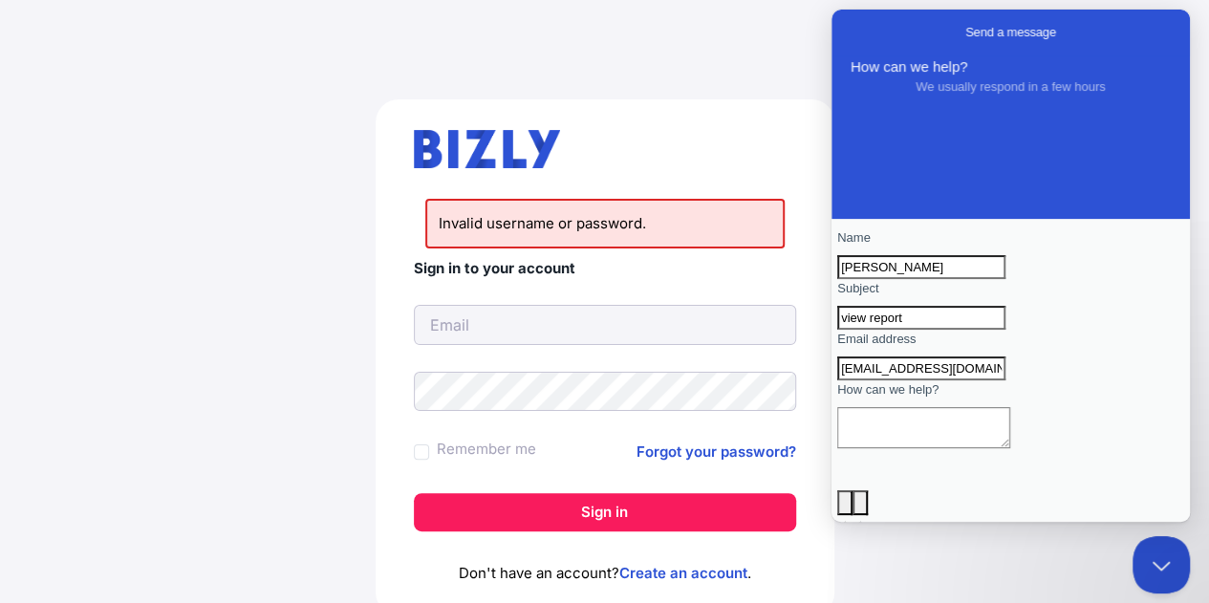
click at [934, 448] on textarea "How can we help?" at bounding box center [923, 427] width 173 height 41
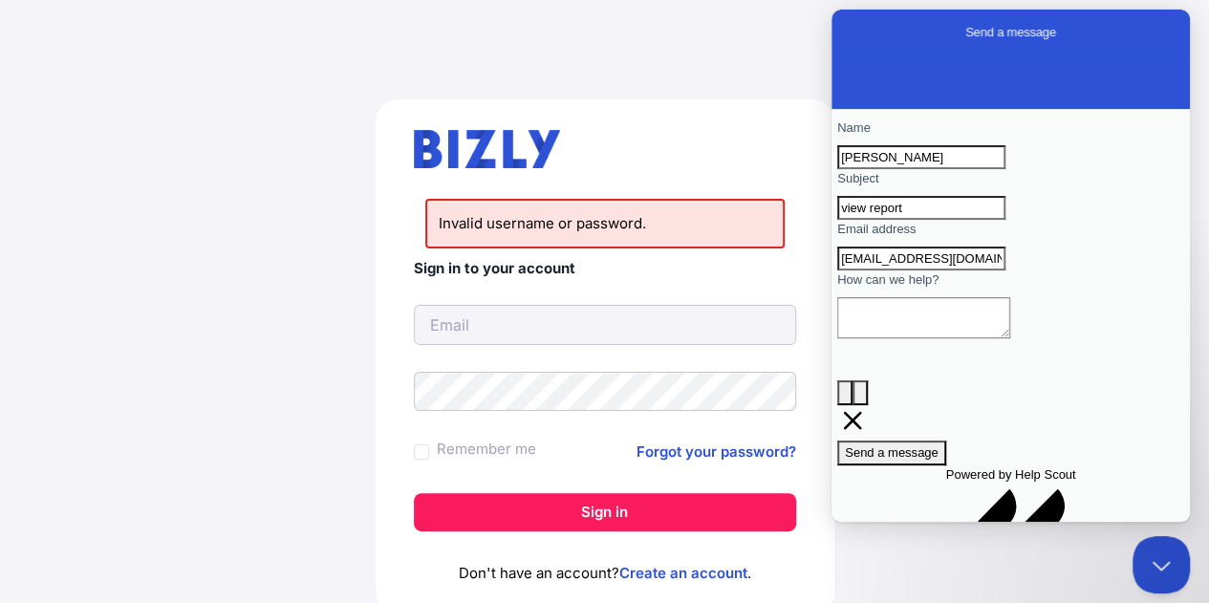
scroll to position [112, 0]
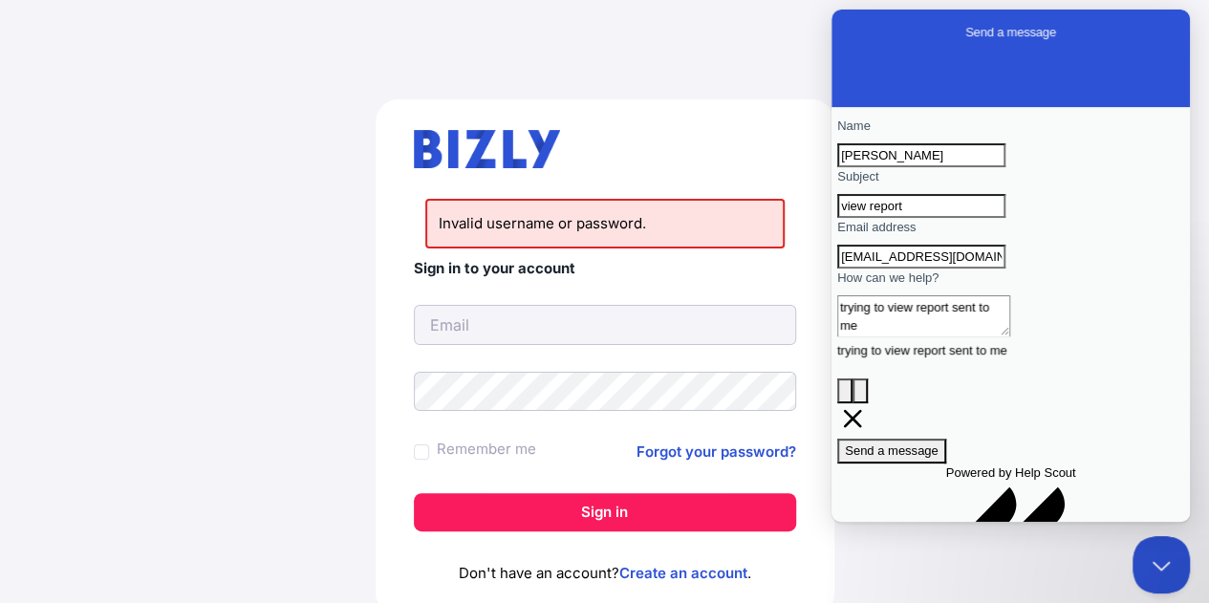
type textarea "trying to view report sent to me"
click at [939, 458] on span "Send a message" at bounding box center [892, 451] width 94 height 14
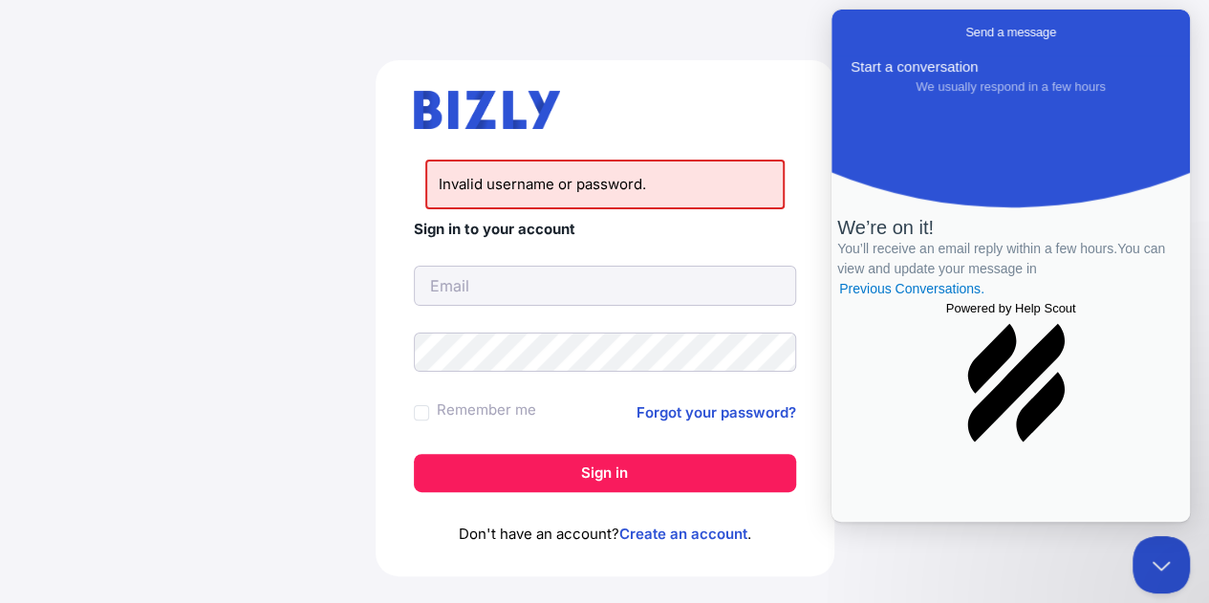
scroll to position [73, 0]
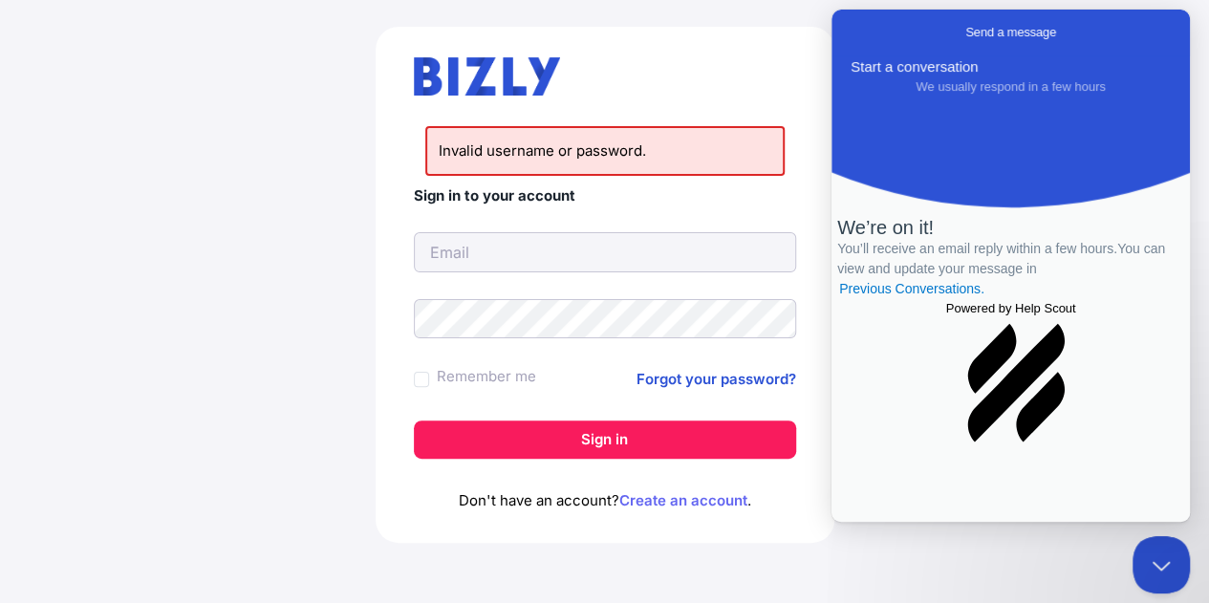
click at [729, 503] on link "Create an account" at bounding box center [684, 500] width 128 height 18
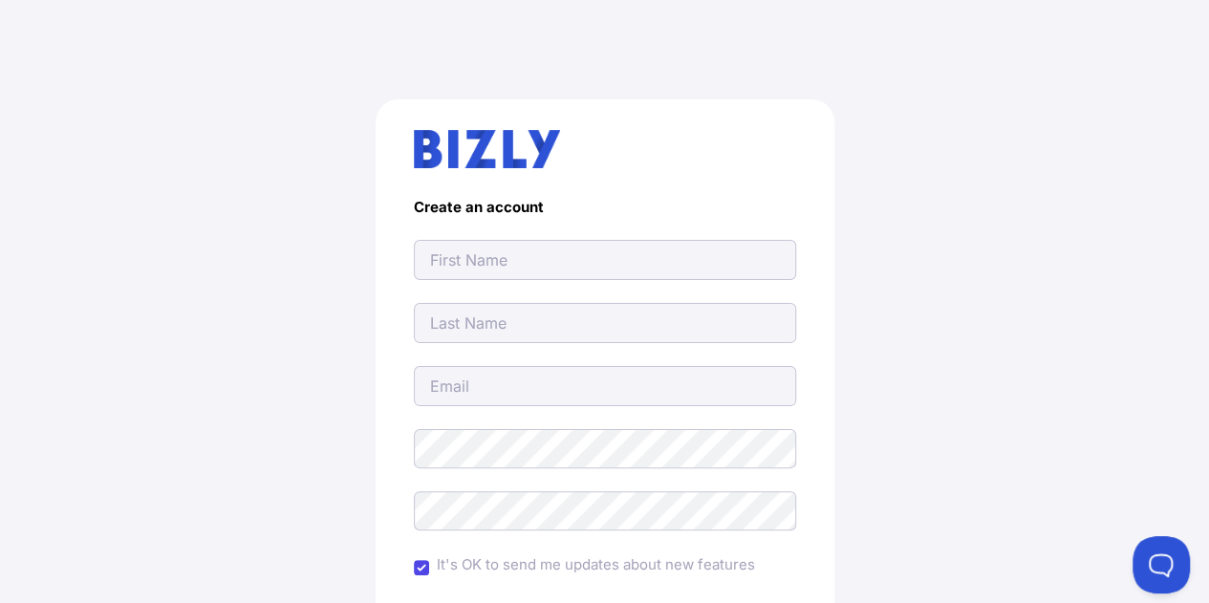
click at [444, 257] on input "text" at bounding box center [605, 260] width 382 height 40
type input "[PERSON_NAME]"
click at [438, 319] on input "text" at bounding box center [605, 323] width 382 height 40
type input "triscott"
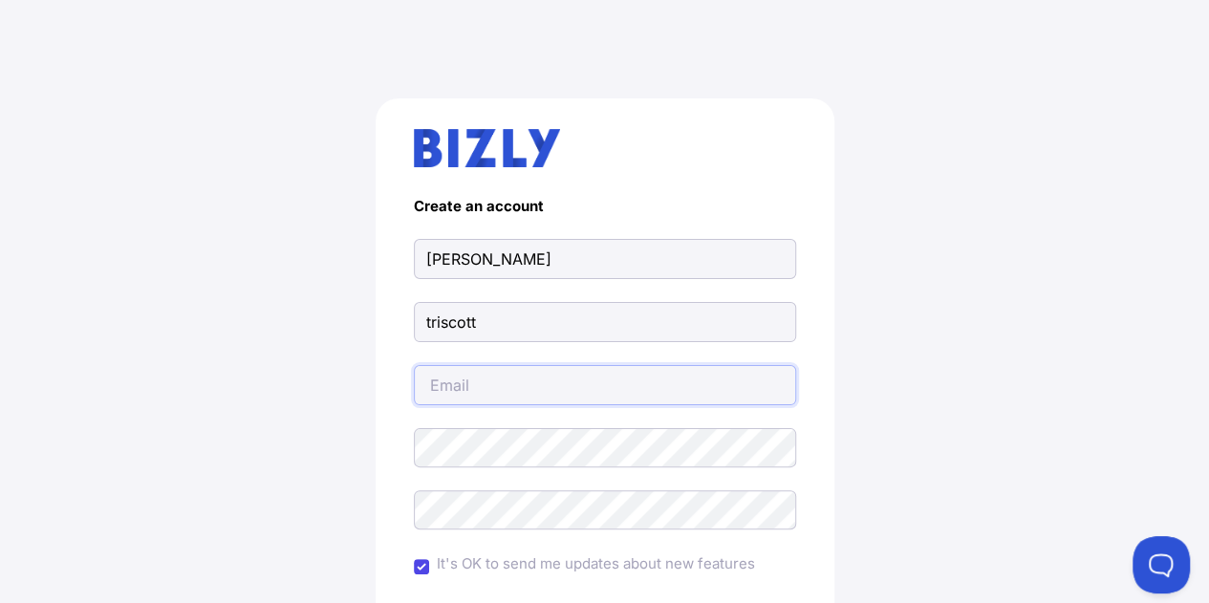
click at [555, 381] on input "email" at bounding box center [605, 385] width 382 height 40
type input "[EMAIL_ADDRESS][DOMAIN_NAME]"
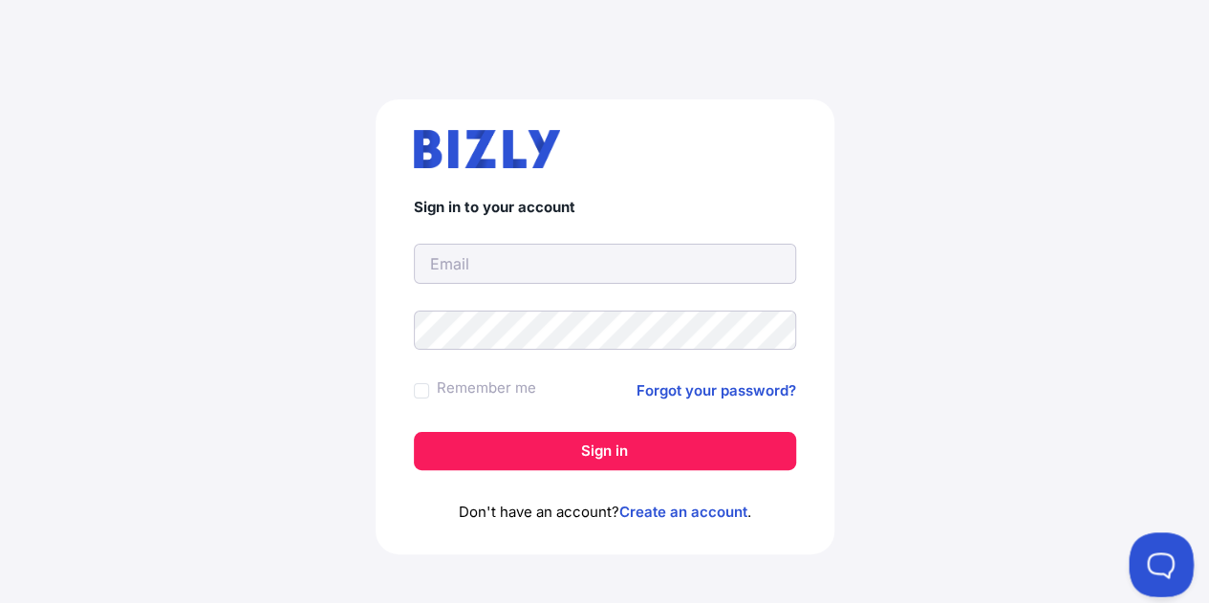
click at [1164, 556] on button at bounding box center [1157, 561] width 57 height 57
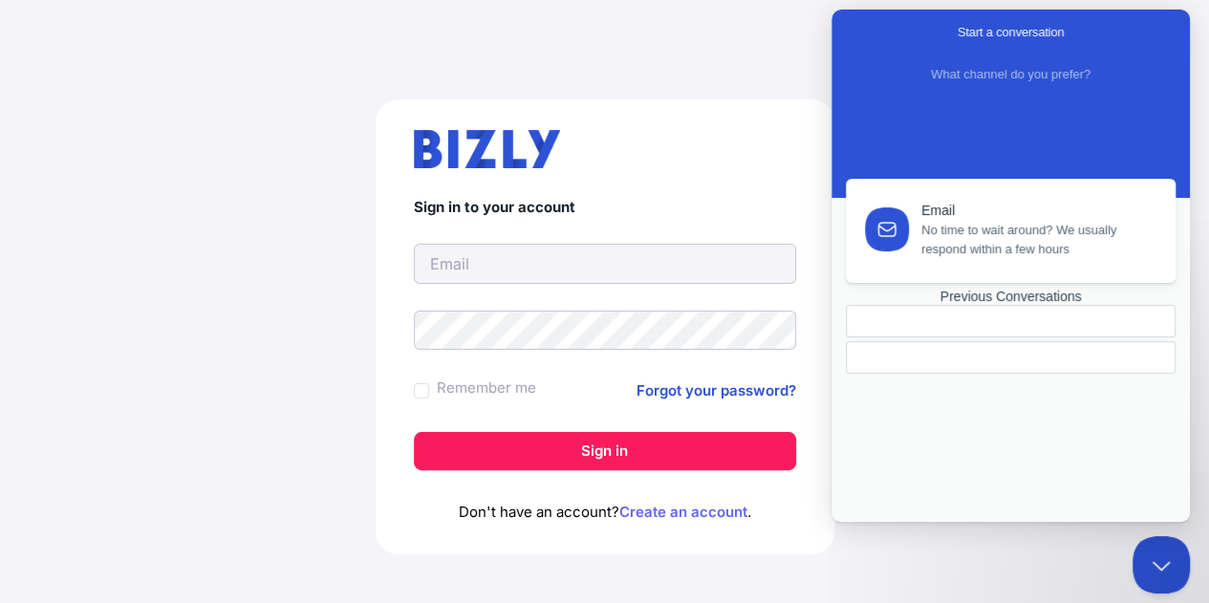
click at [642, 513] on link "Create an account" at bounding box center [684, 512] width 128 height 18
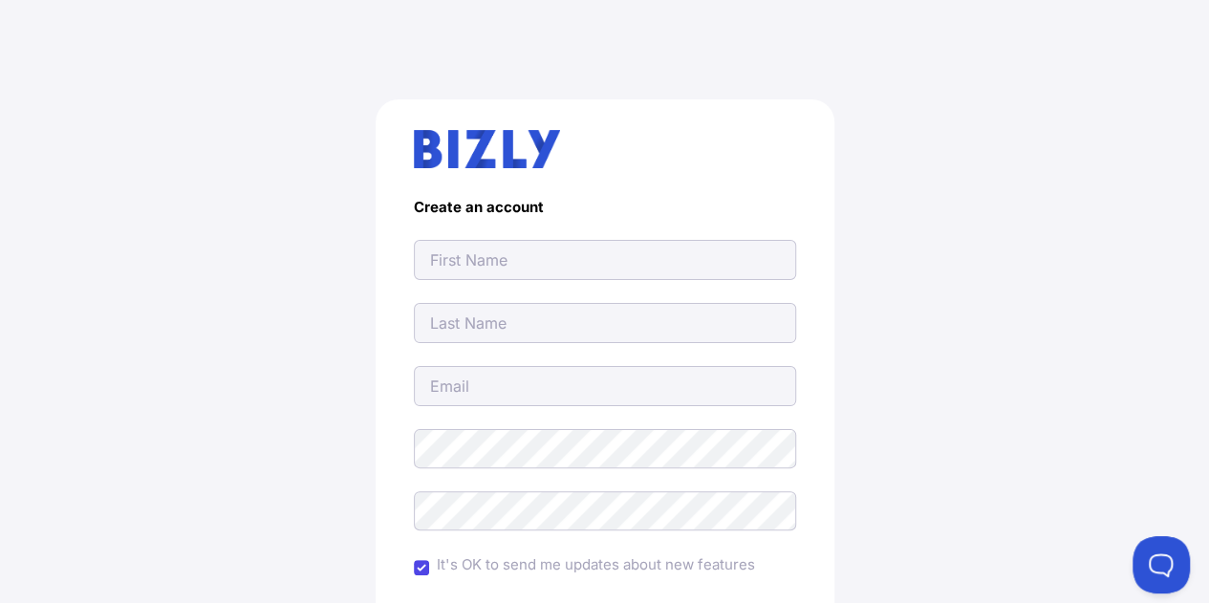
click at [488, 255] on input "text" at bounding box center [605, 260] width 382 height 40
type input "[PERSON_NAME]"
click at [472, 324] on input "text" at bounding box center [605, 323] width 382 height 40
type input "triscott"
click at [508, 391] on input "email" at bounding box center [605, 386] width 382 height 40
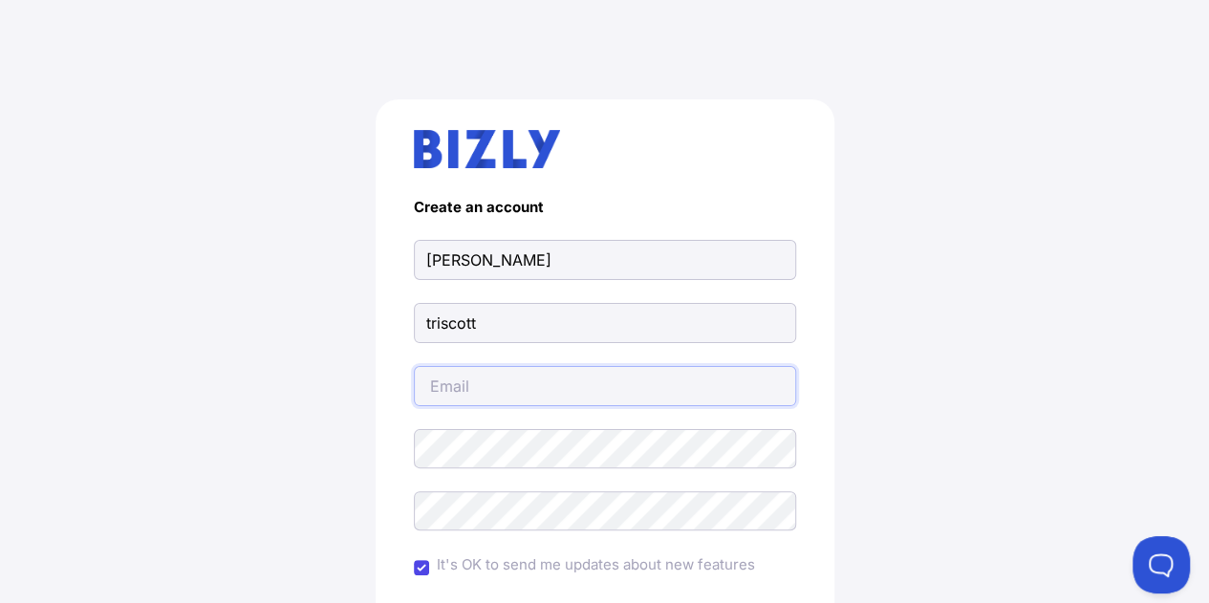
type input "[EMAIL_ADDRESS][DOMAIN_NAME]"
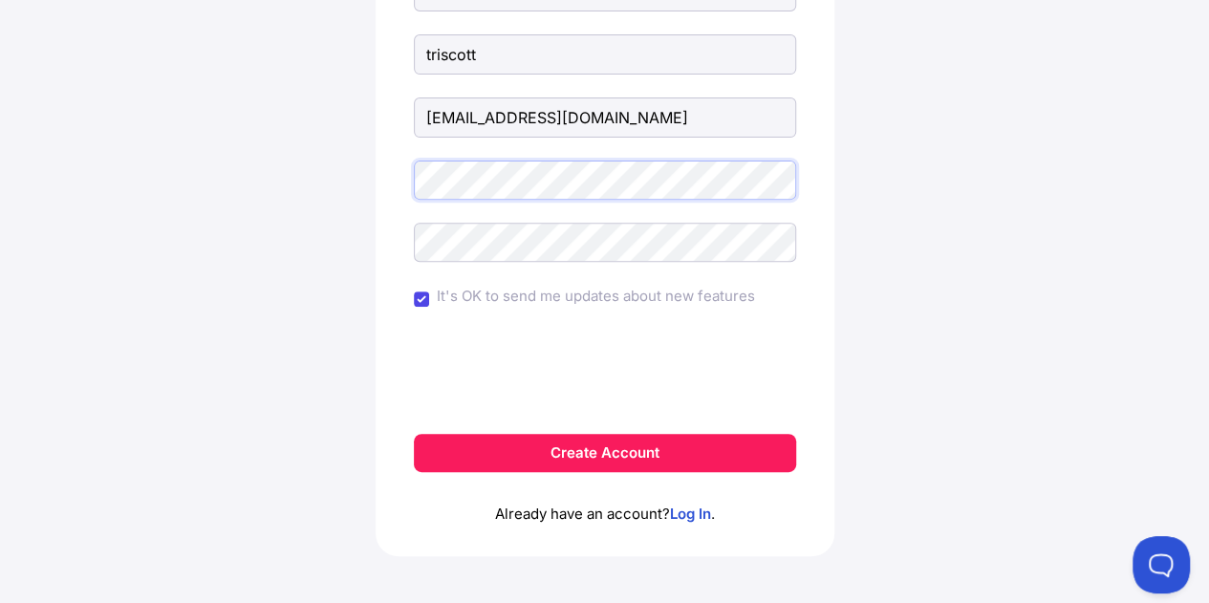
scroll to position [273, 0]
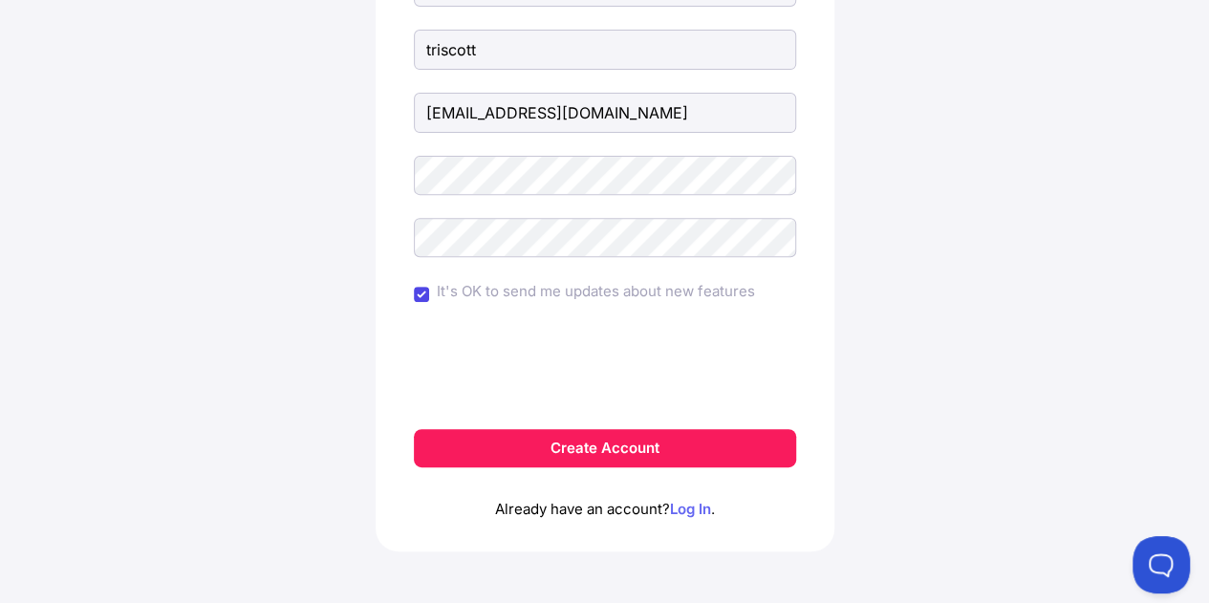
click at [688, 511] on link "Log In" at bounding box center [690, 509] width 41 height 18
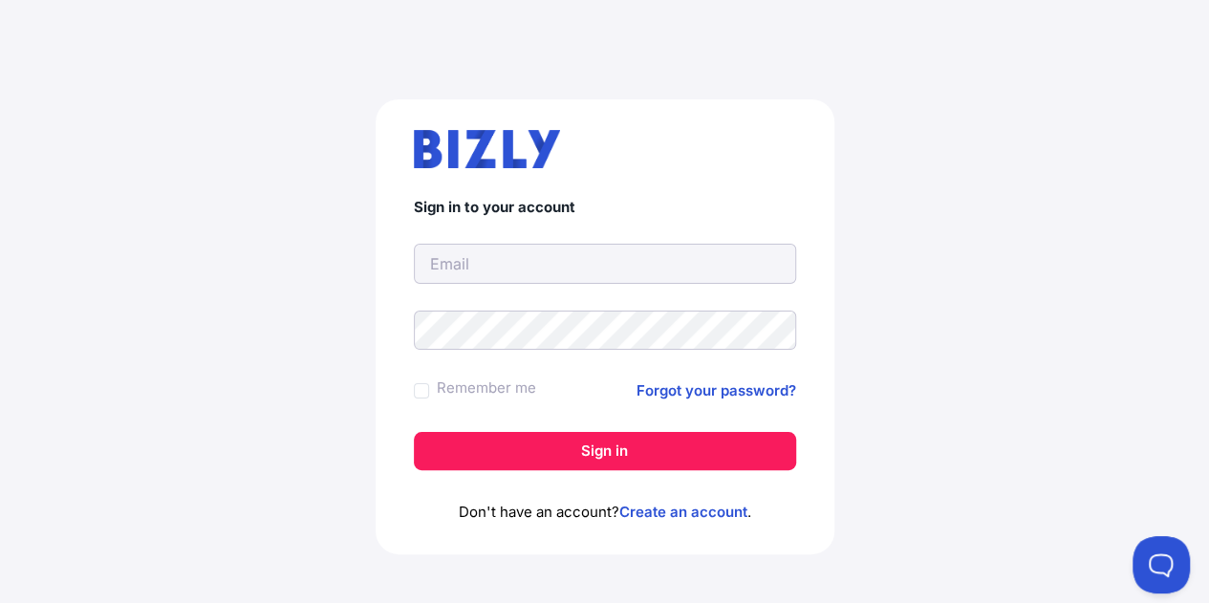
click at [449, 260] on input "text" at bounding box center [605, 264] width 382 height 40
type input "[EMAIL_ADDRESS][DOMAIN_NAME]"
click at [470, 391] on label "Remember me" at bounding box center [486, 388] width 99 height 23
click at [429, 391] on input "Remember me" at bounding box center [421, 390] width 15 height 15
checkbox input "true"
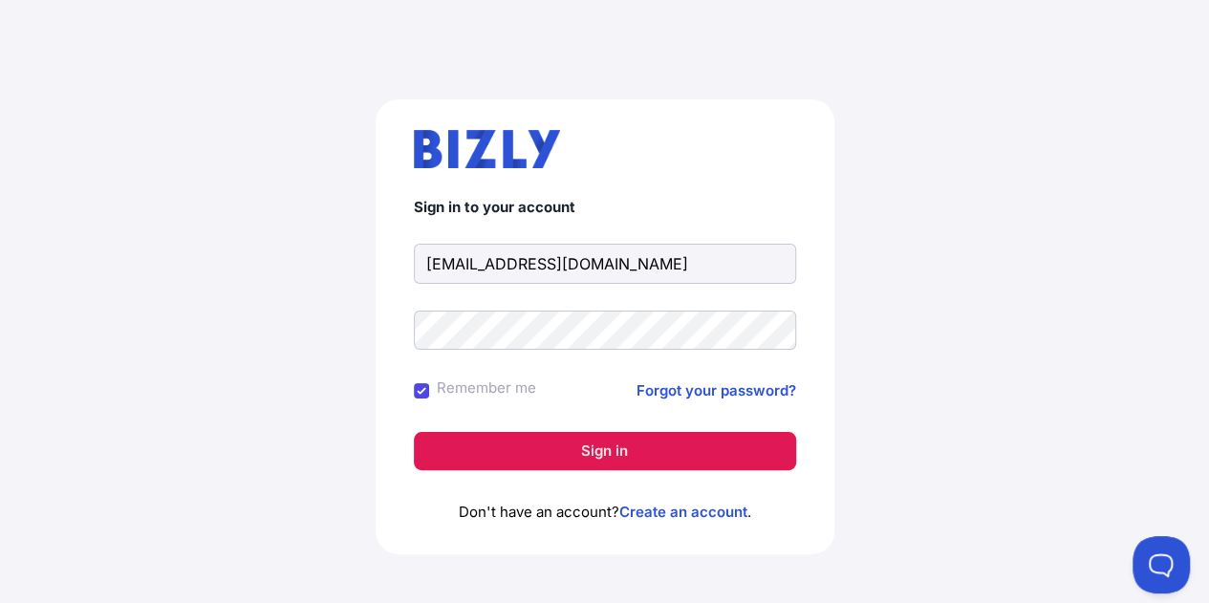
click at [608, 457] on button "Sign in" at bounding box center [605, 451] width 382 height 38
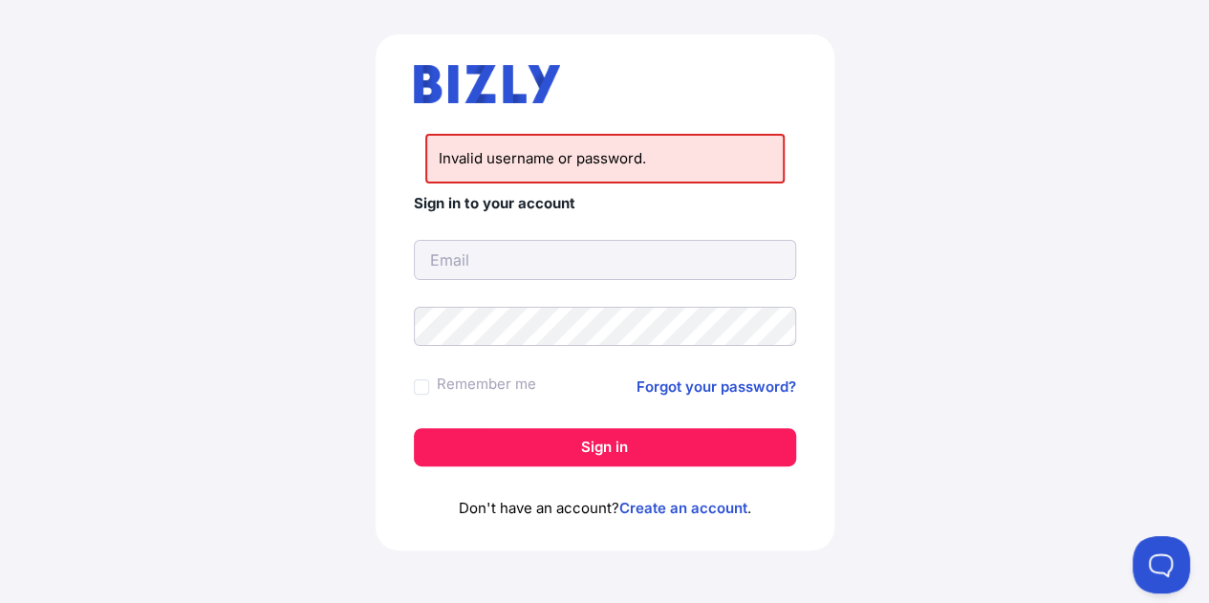
scroll to position [73, 0]
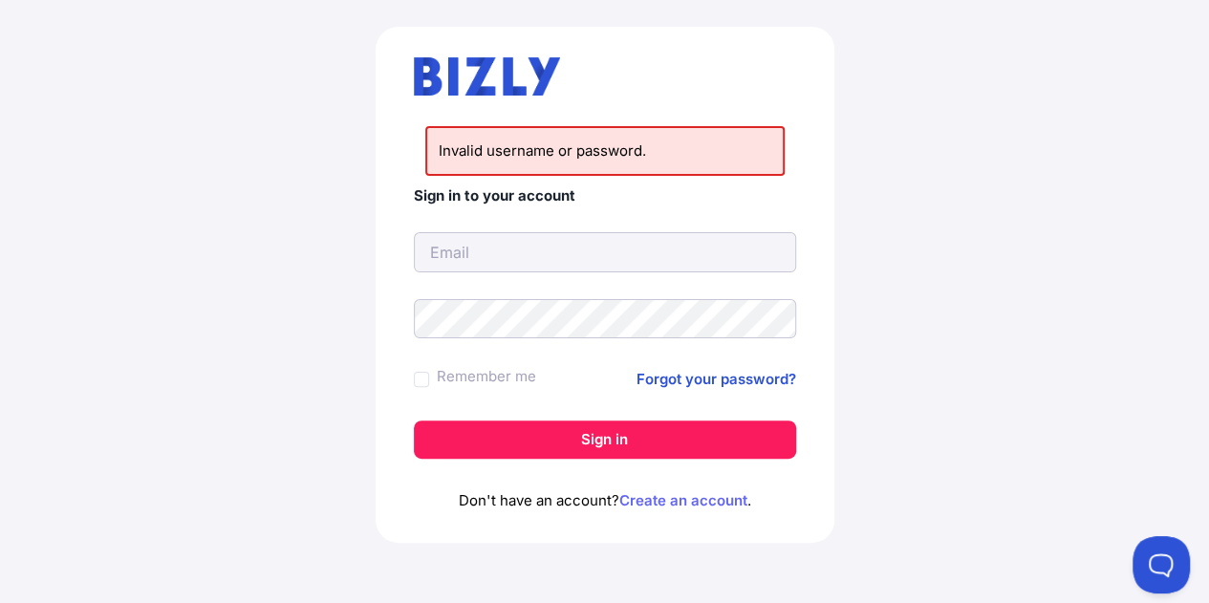
click at [707, 506] on link "Create an account" at bounding box center [684, 500] width 128 height 18
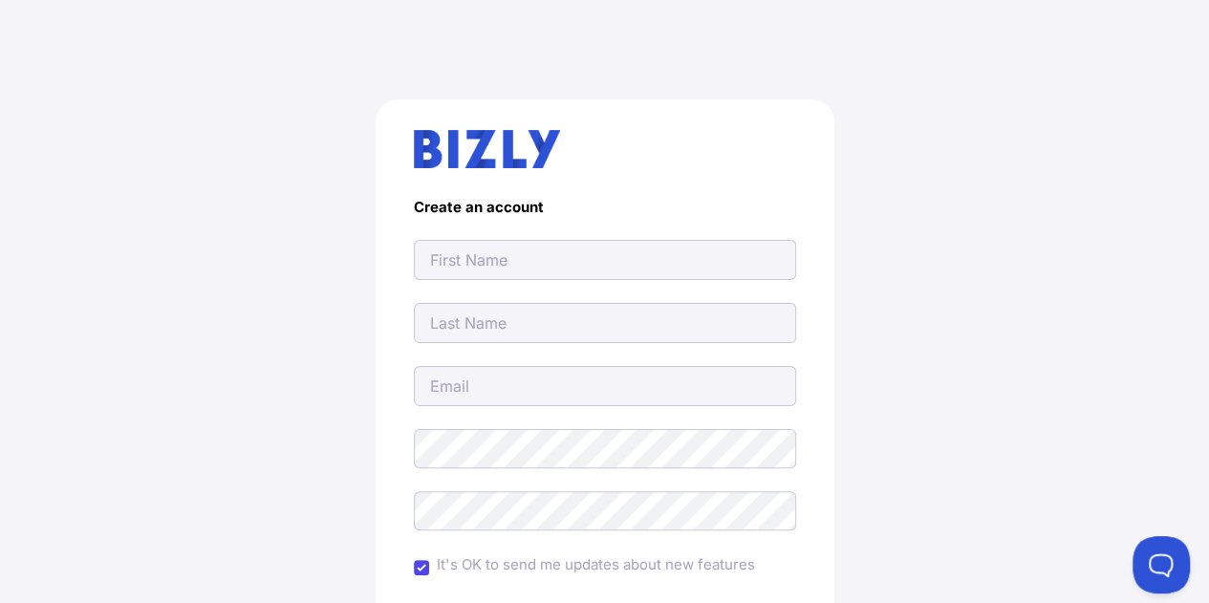
click at [507, 262] on input "text" at bounding box center [605, 260] width 382 height 40
type input "[PERSON_NAME]"
click at [513, 315] on input "text" at bounding box center [605, 323] width 382 height 40
type input "triscott"
click at [451, 383] on input "email" at bounding box center [605, 386] width 382 height 40
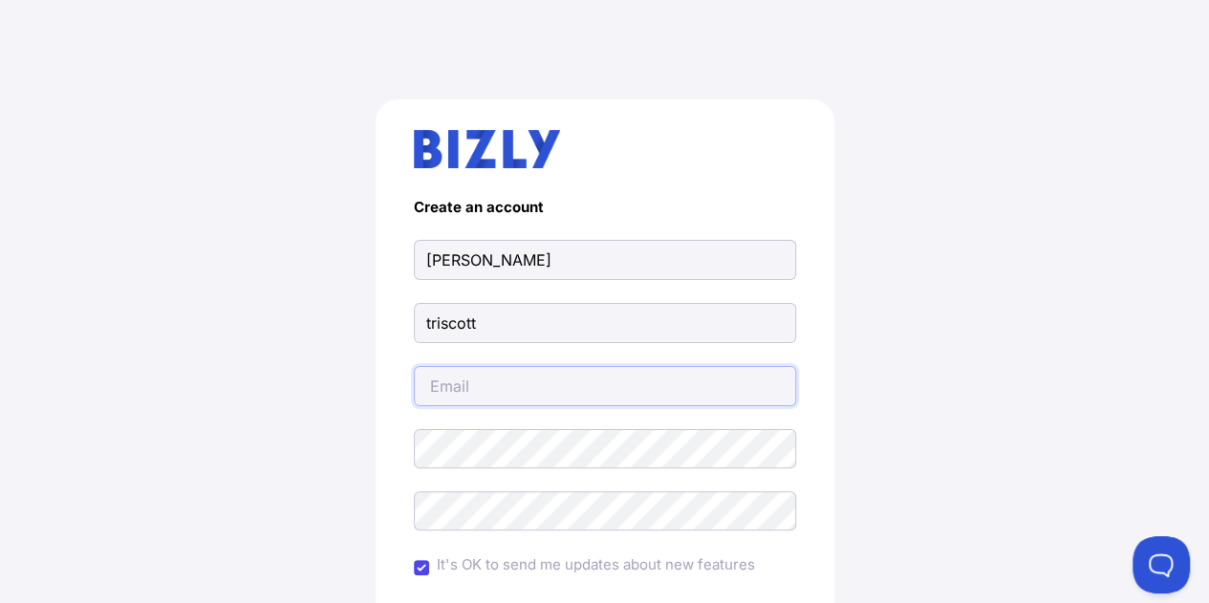
type input "[EMAIL_ADDRESS][DOMAIN_NAME]"
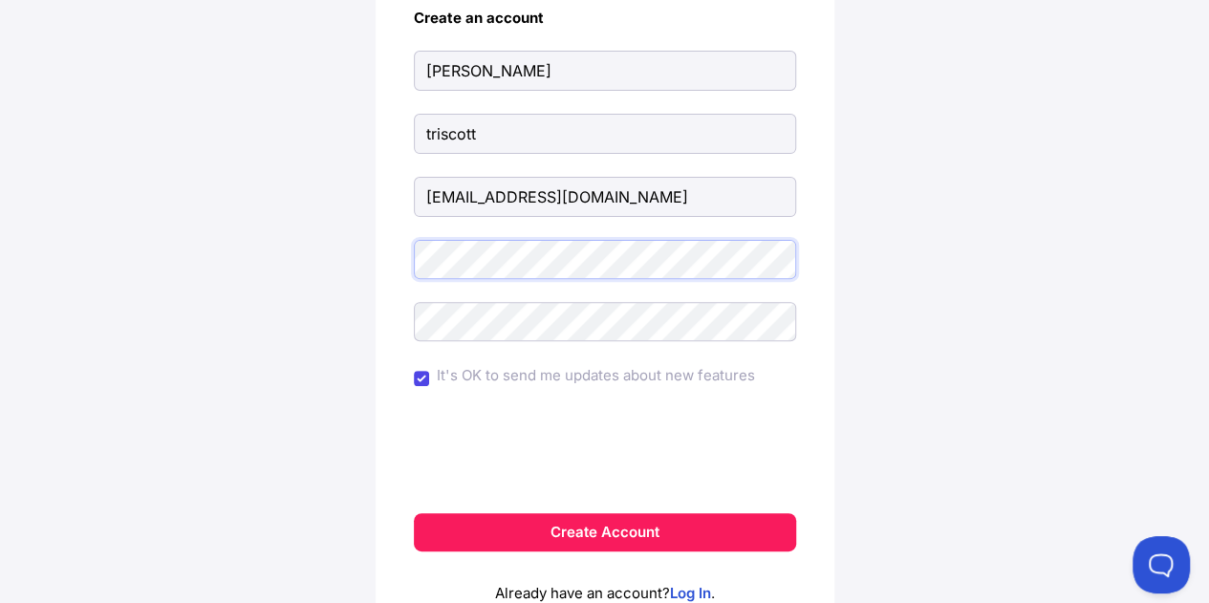
scroll to position [188, 0]
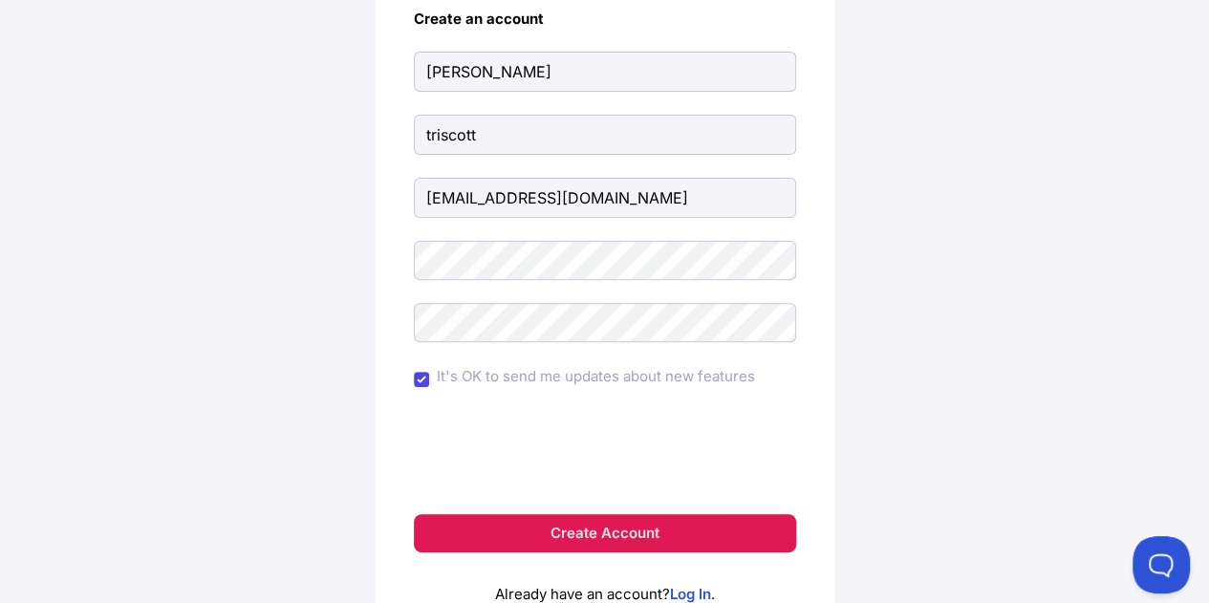
click at [564, 527] on button "Create Account" at bounding box center [605, 533] width 382 height 38
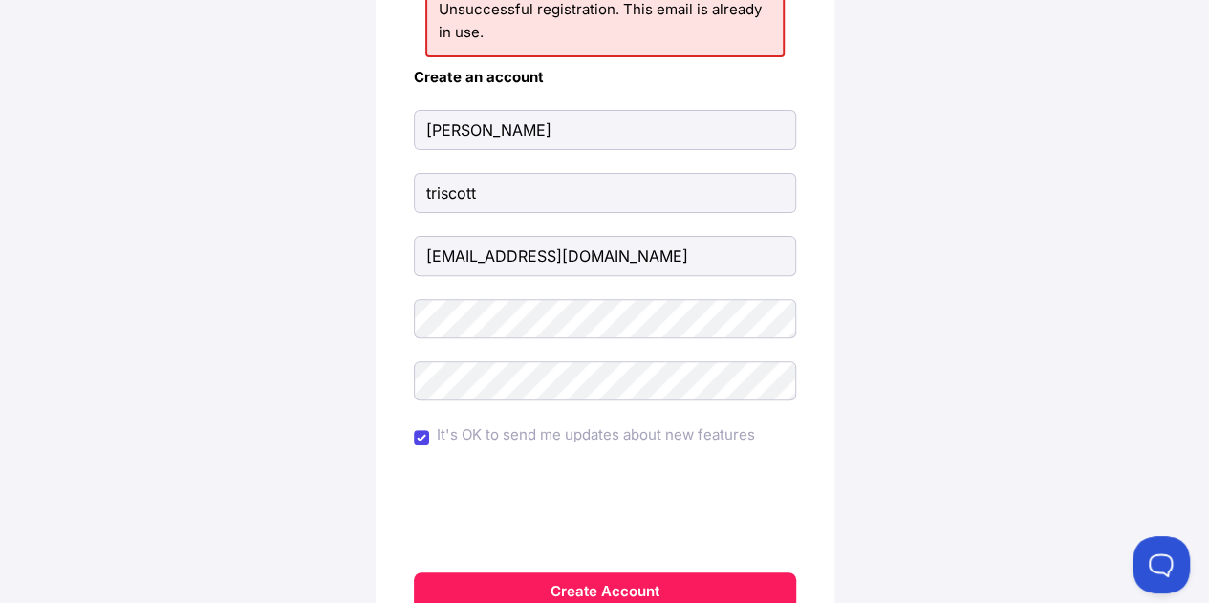
scroll to position [229, 0]
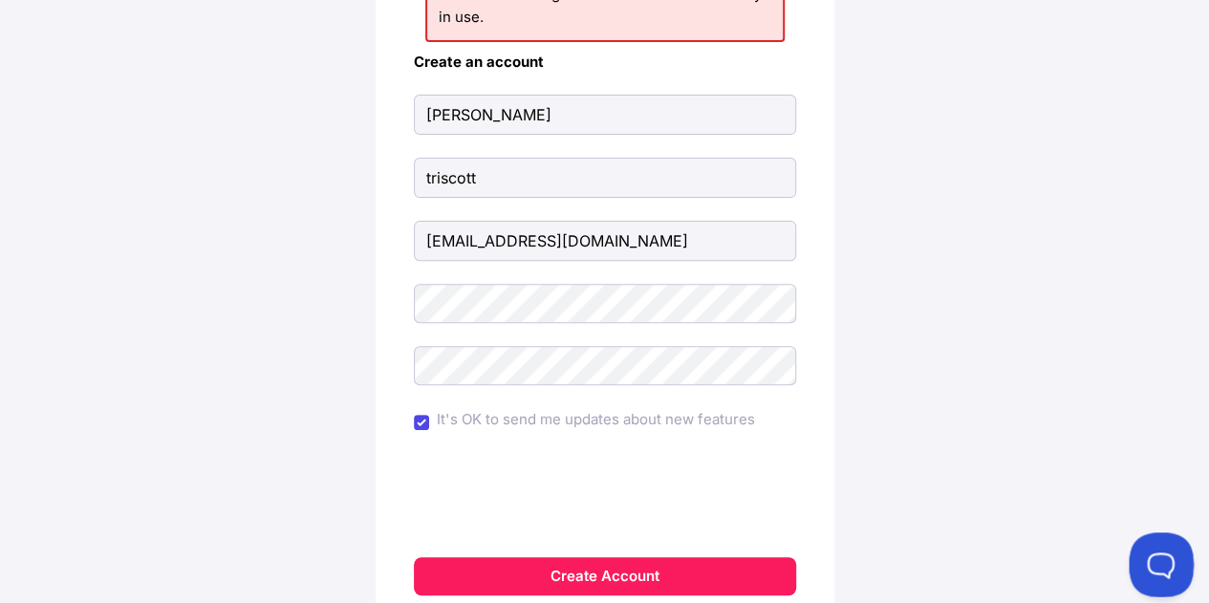
click at [1158, 566] on button at bounding box center [1157, 561] width 57 height 57
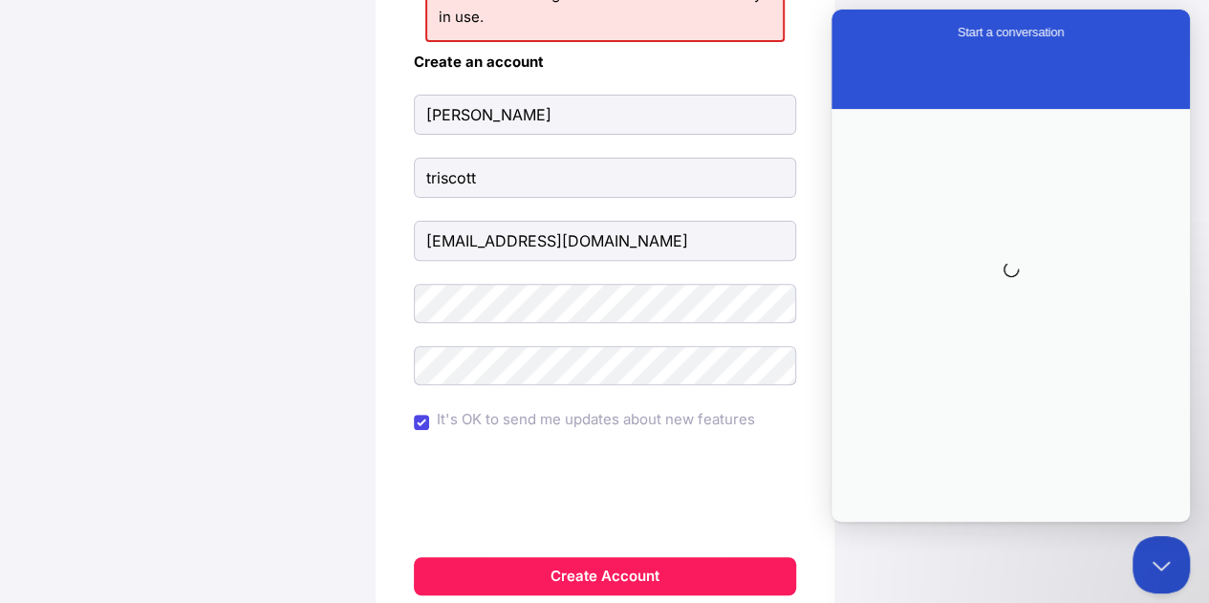
scroll to position [0, 0]
